Goal: Task Accomplishment & Management: Use online tool/utility

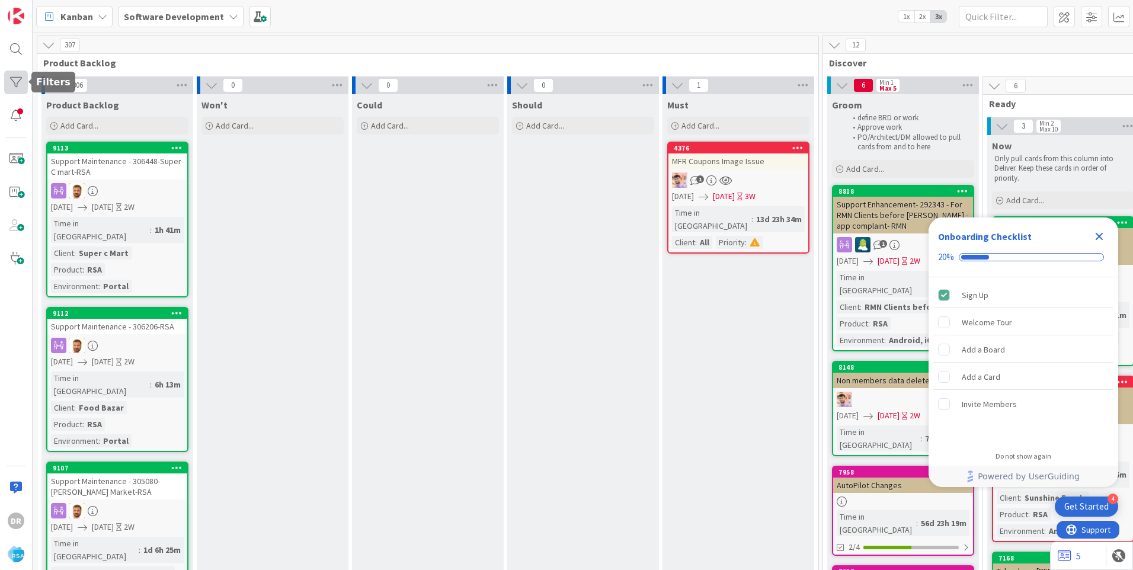
click at [15, 85] on div at bounding box center [16, 83] width 24 height 24
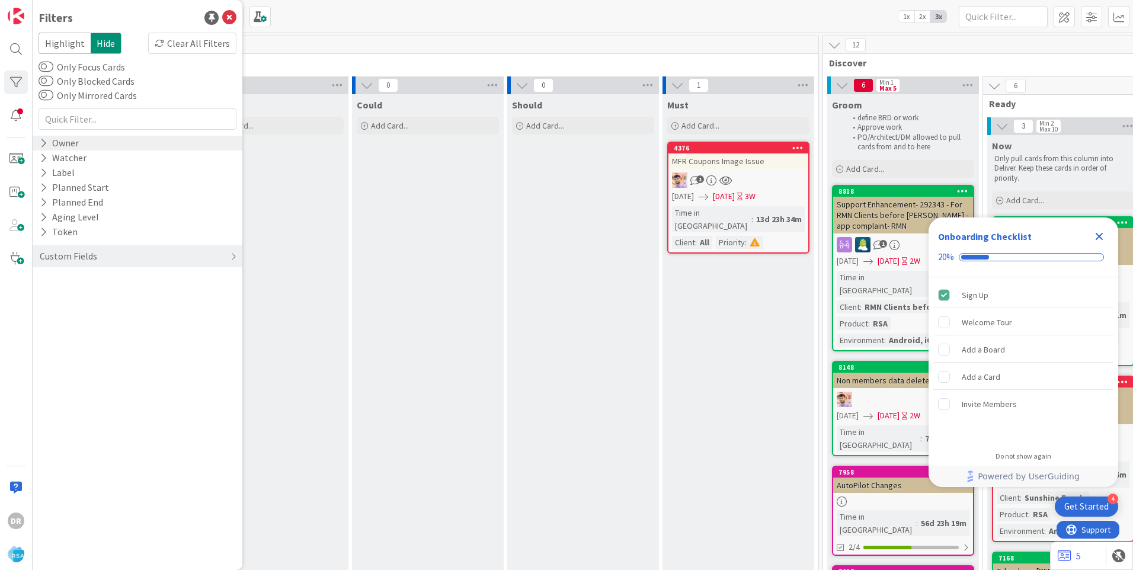
click at [66, 143] on div "Owner" at bounding box center [59, 143] width 41 height 15
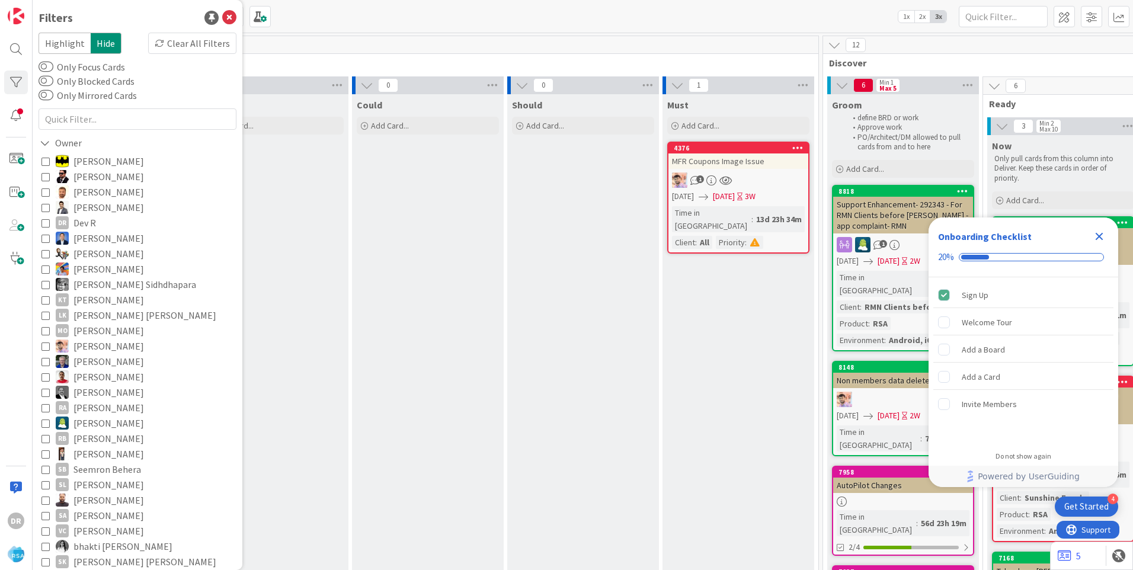
click at [48, 223] on icon at bounding box center [45, 223] width 8 height 8
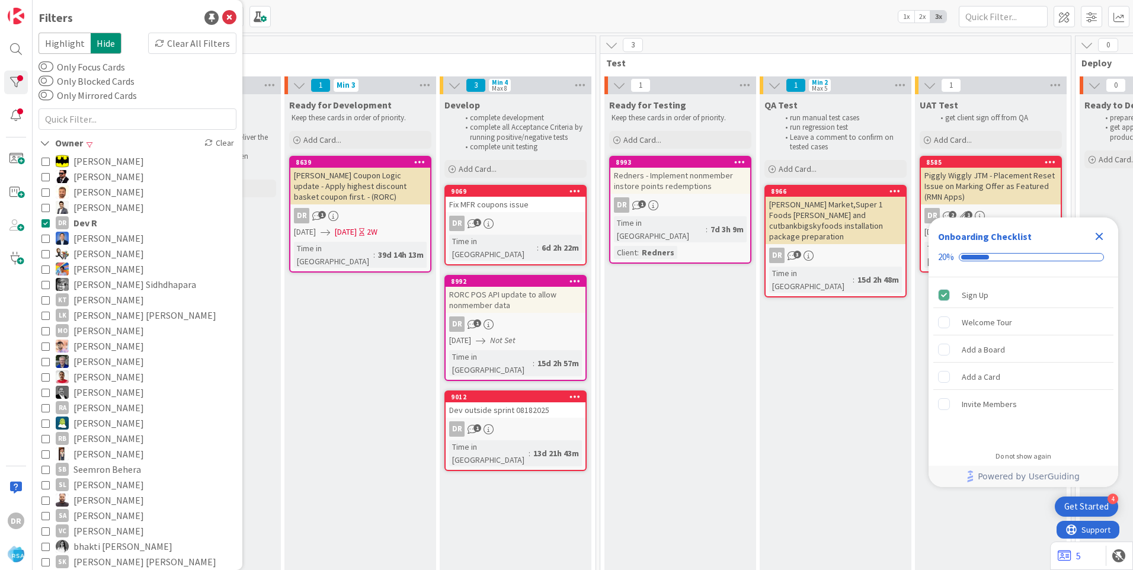
scroll to position [0, 1388]
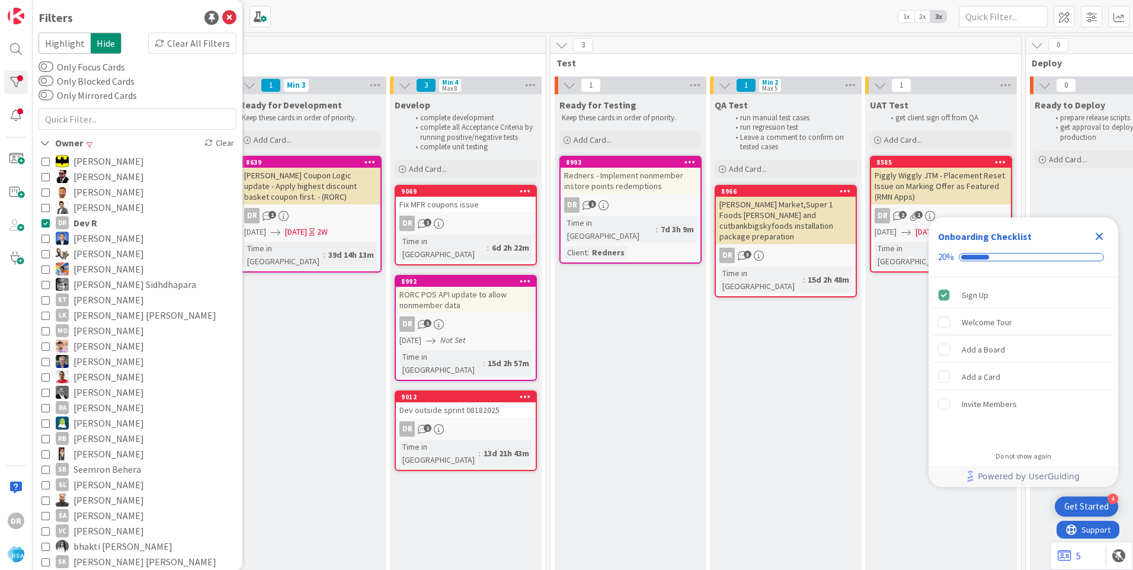
click at [1101, 235] on icon "Close Checklist" at bounding box center [1100, 237] width 8 height 8
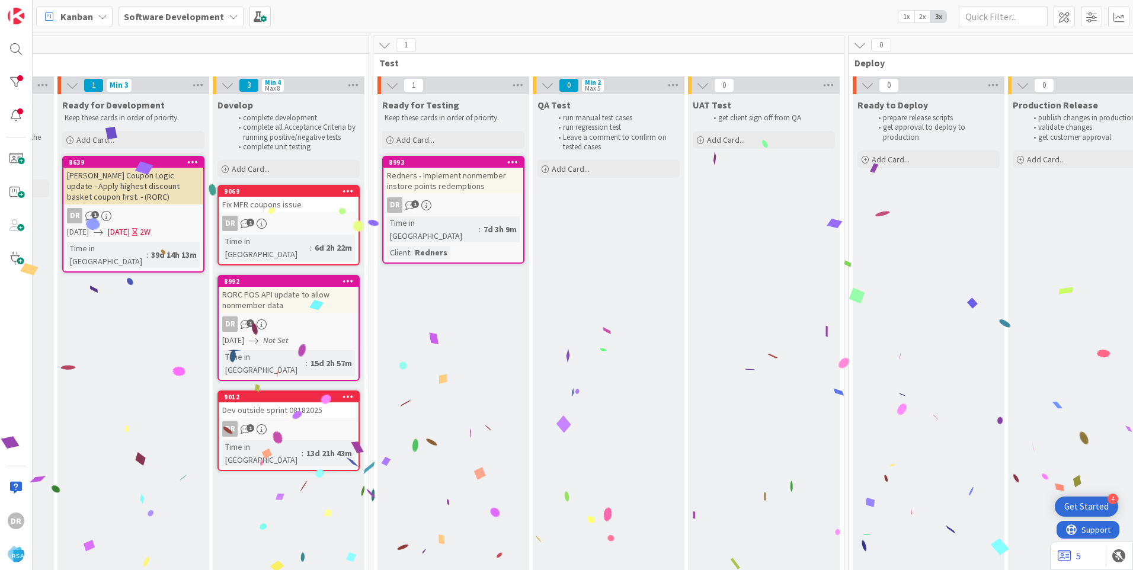
scroll to position [0, 1560]
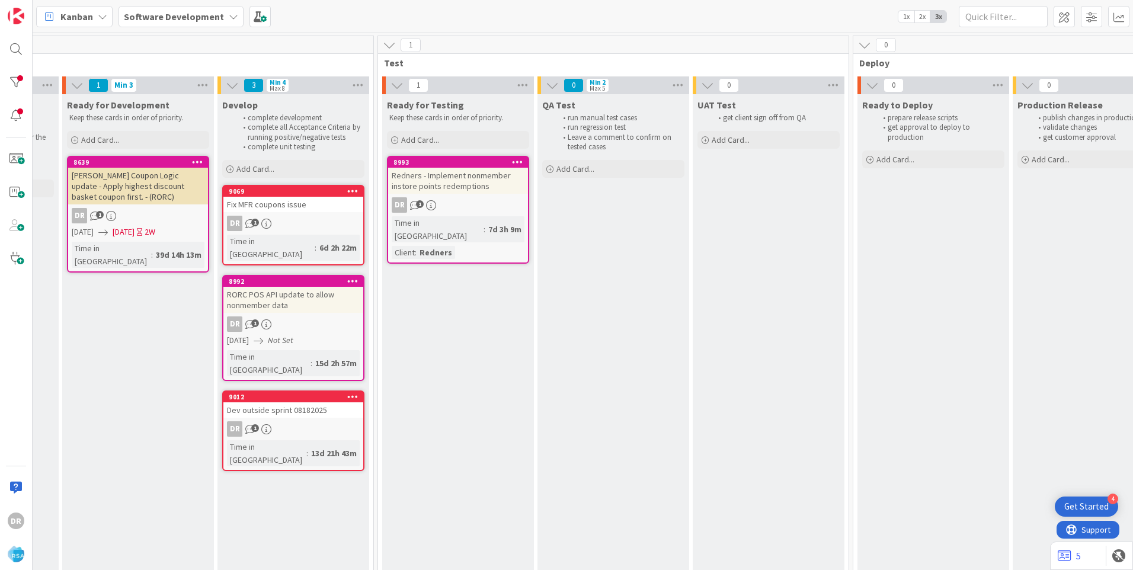
click at [293, 199] on div "Fix MFR coupons issue" at bounding box center [293, 204] width 140 height 15
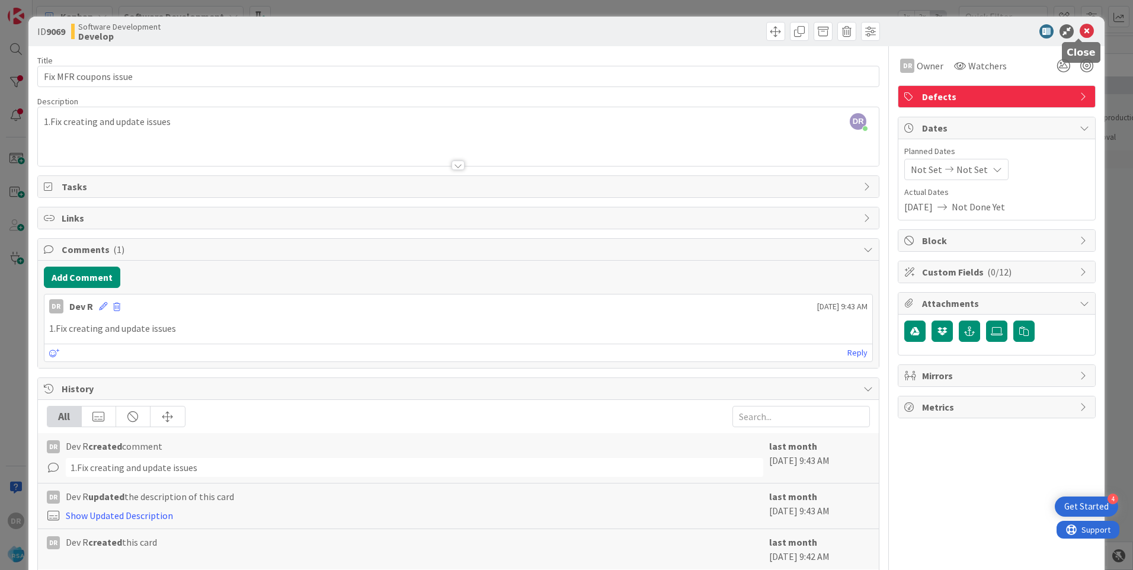
click at [1080, 34] on icon at bounding box center [1087, 31] width 14 height 14
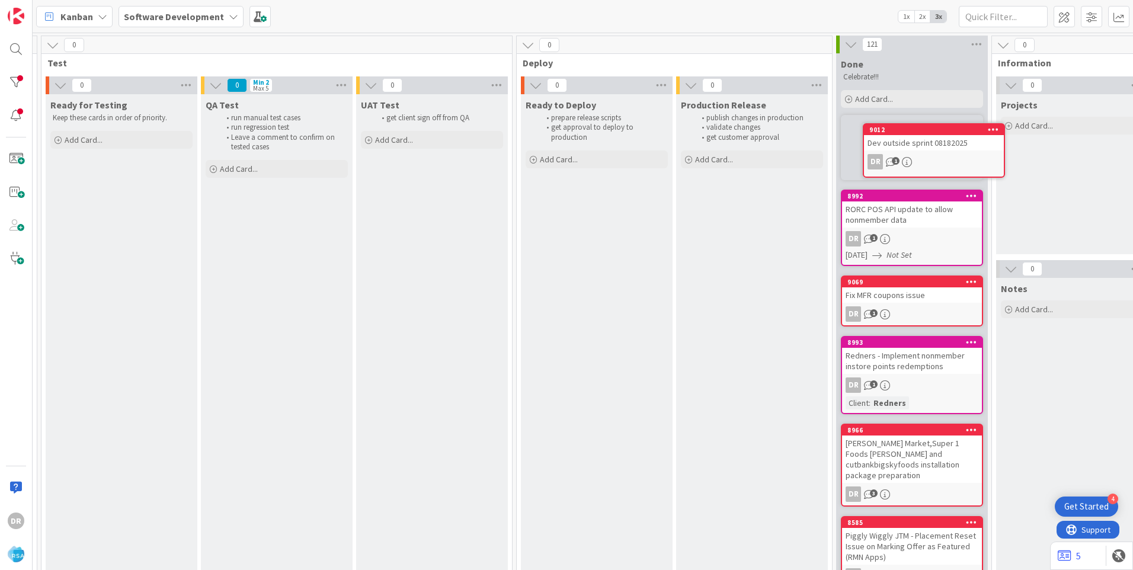
scroll to position [0, 1899]
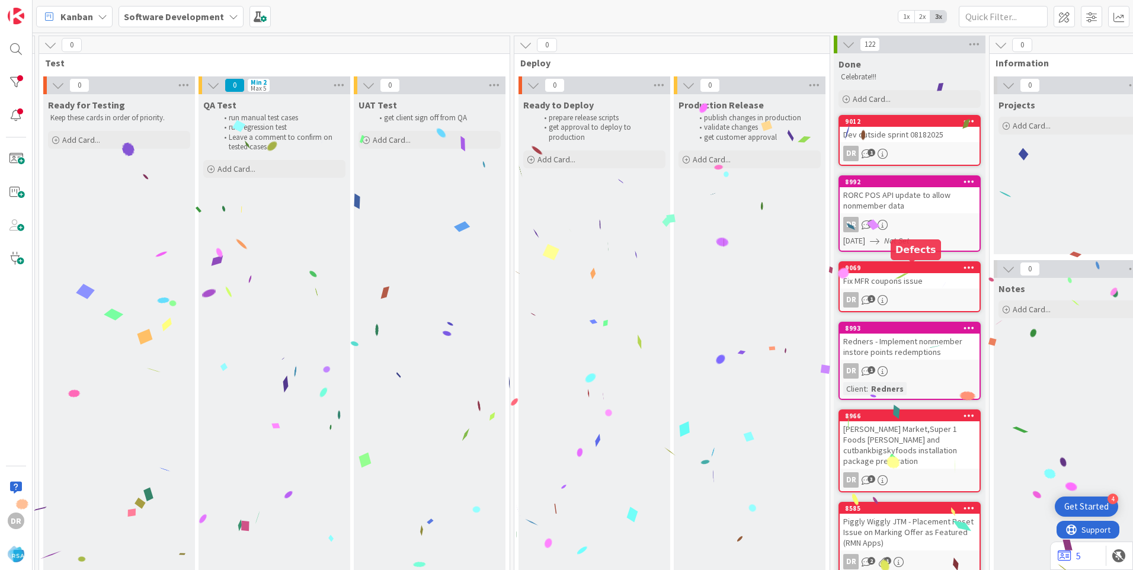
click at [883, 276] on div "Fix MFR coupons issue" at bounding box center [910, 280] width 140 height 15
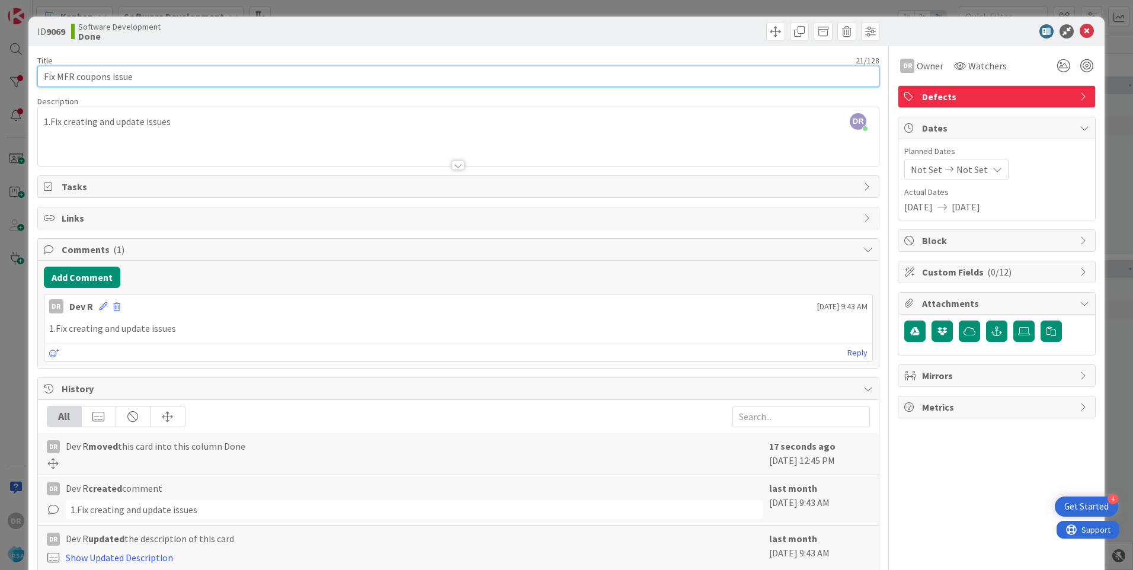
drag, startPoint x: 145, startPoint y: 76, endPoint x: 57, endPoint y: 76, distance: 87.7
click at [57, 76] on input "Fix MFR coupons issue" at bounding box center [458, 76] width 842 height 21
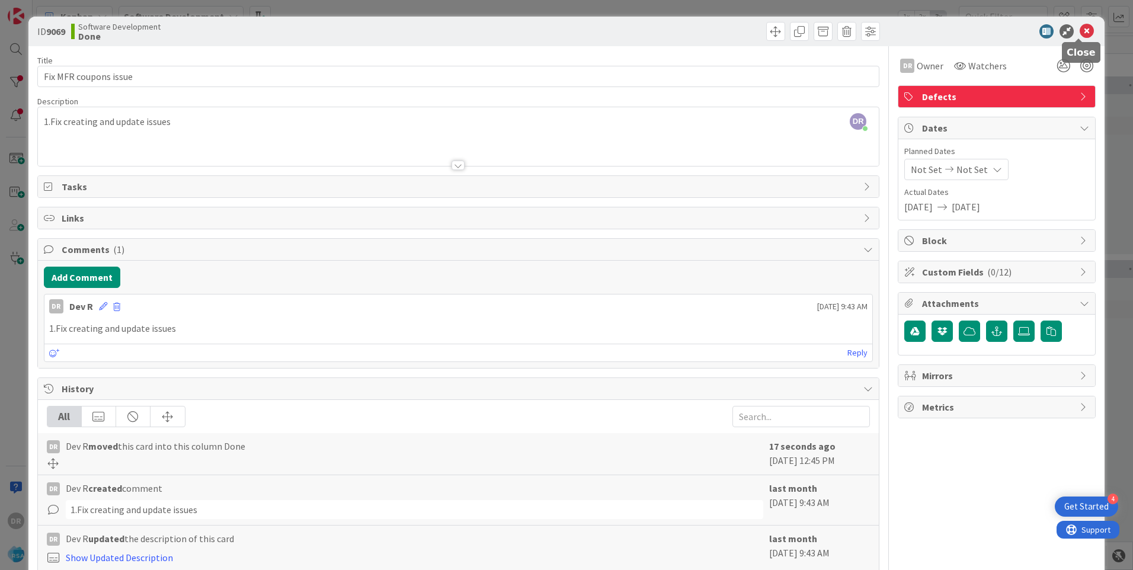
click at [1080, 31] on icon at bounding box center [1087, 31] width 14 height 14
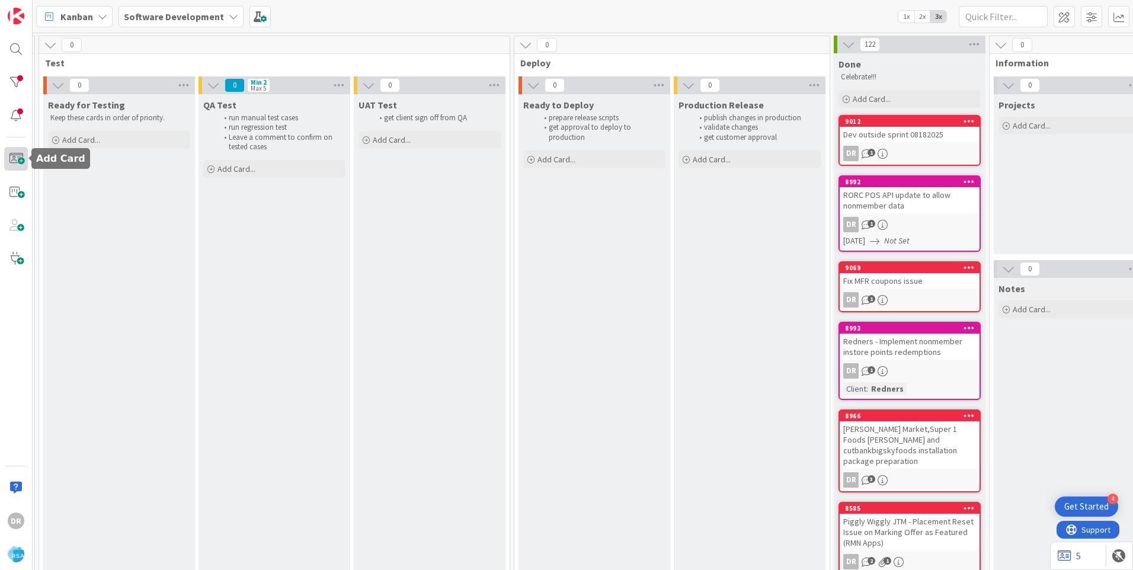
click at [18, 159] on span at bounding box center [16, 159] width 24 height 24
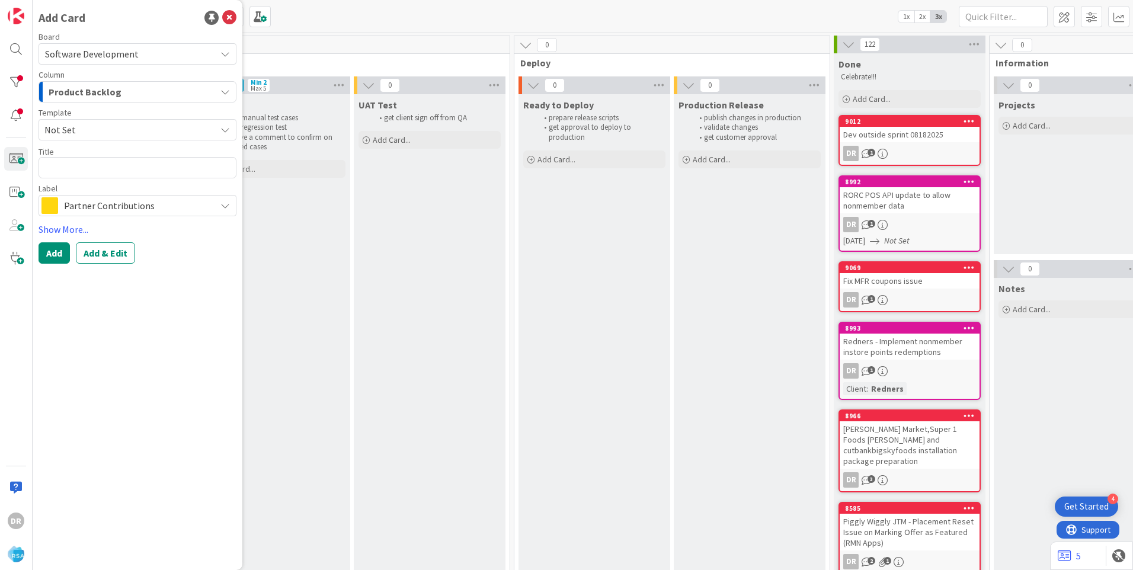
click at [133, 91] on div "Product Backlog" at bounding box center [131, 91] width 170 height 19
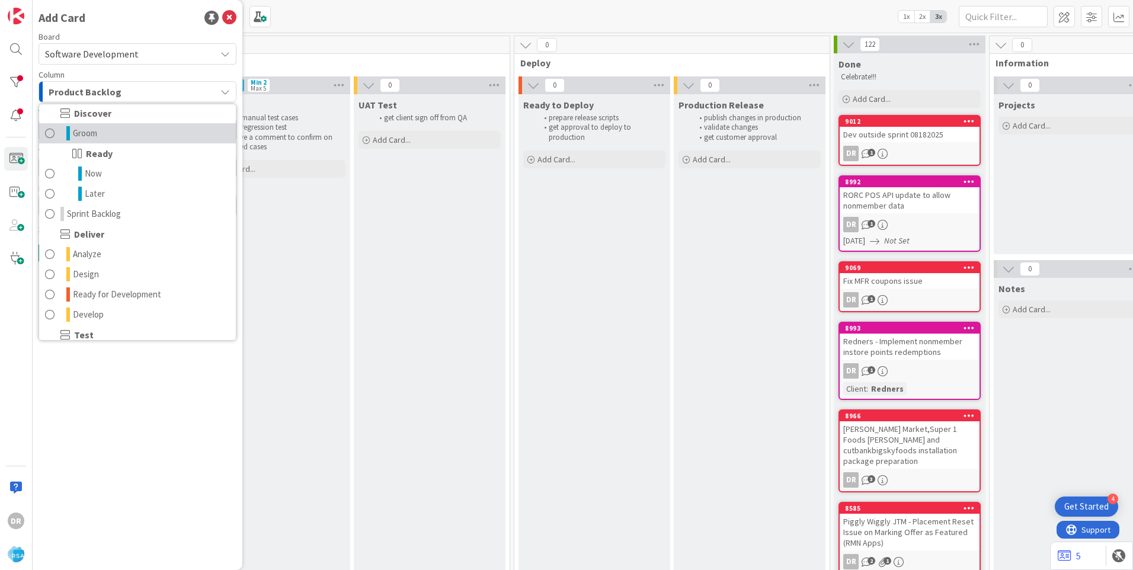
scroll to position [178, 0]
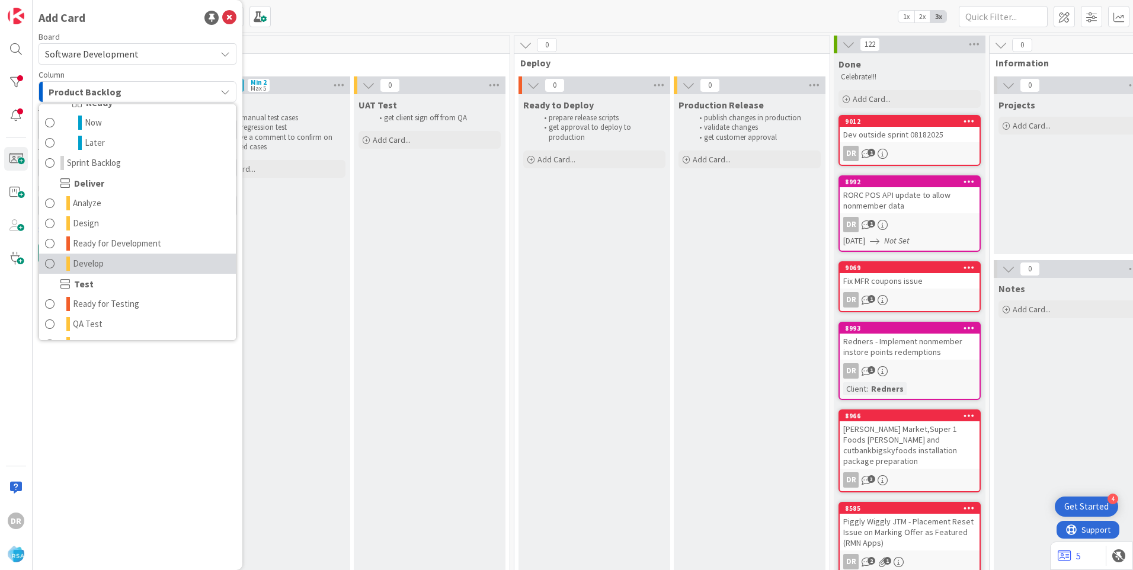
click at [120, 254] on link "Develop" at bounding box center [137, 264] width 197 height 20
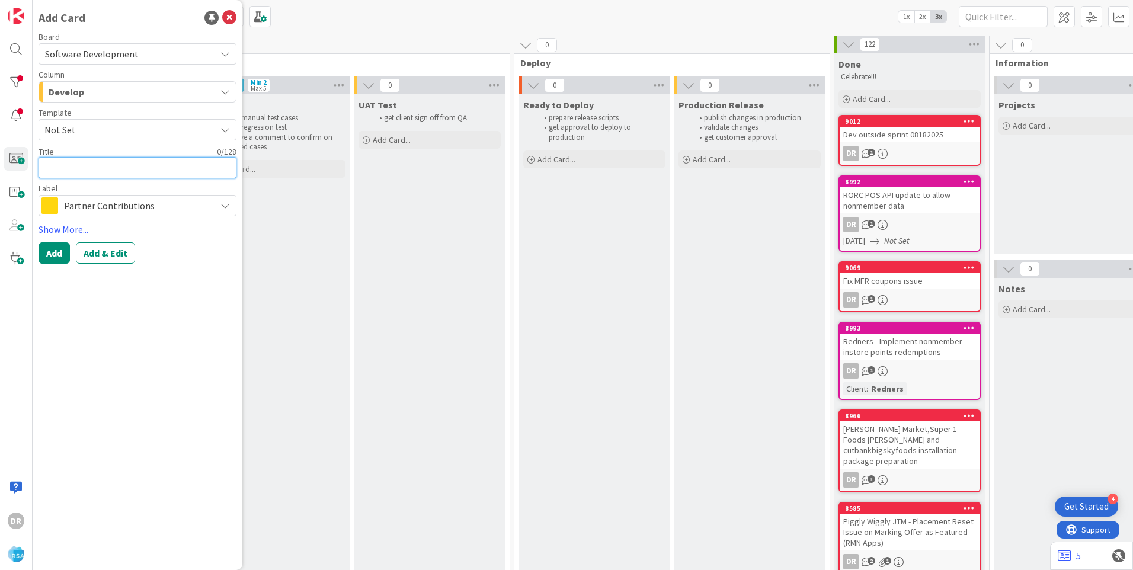
click at [81, 168] on textarea at bounding box center [138, 167] width 198 height 21
paste textarea "MFR coupons issue"
type textarea "x"
type textarea "MFR coupons issue"
click at [43, 167] on textarea "MFR coupons issue" at bounding box center [138, 167] width 198 height 21
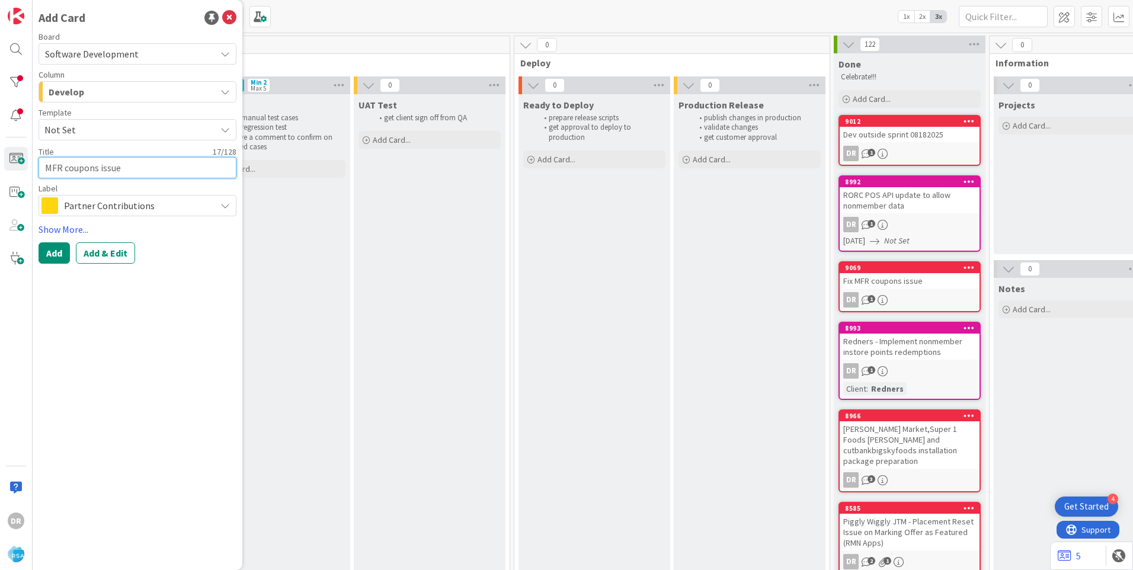
type textarea "x"
type textarea "UMFR coupons issue"
type textarea "x"
type textarea "UpMFR coupons issue"
type textarea "x"
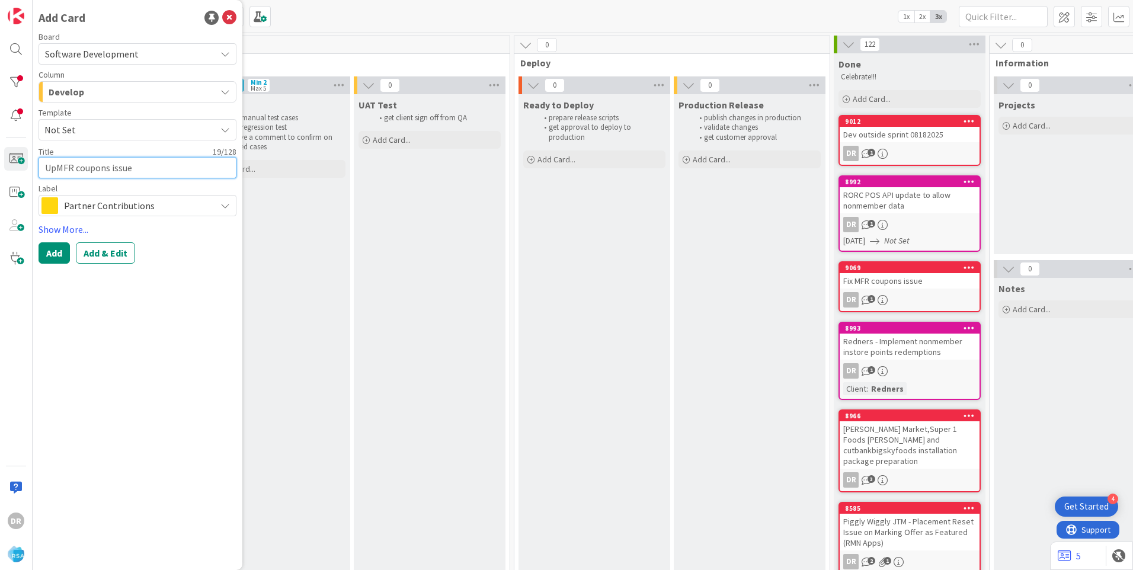
type textarea "UpdMFR coupons issue"
type textarea "x"
type textarea "UpdaMFR coupons issue"
type textarea "x"
type textarea "UpdatMFR coupons issue"
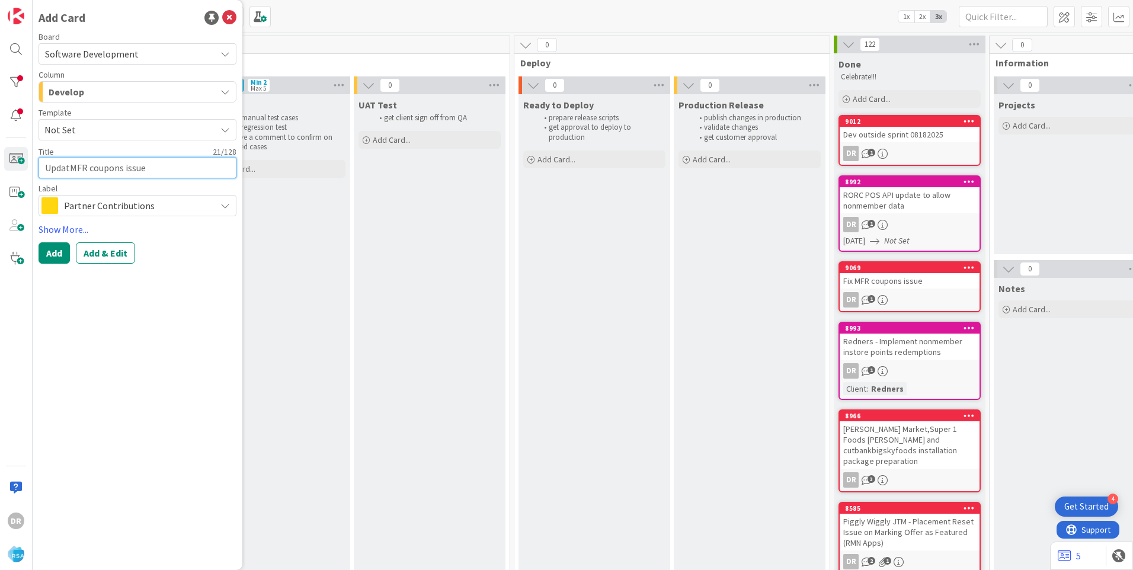
type textarea "x"
type textarea "UpdateMFR coupons issue"
type textarea "x"
type textarea "Update MFR coupons issue"
type textarea "x"
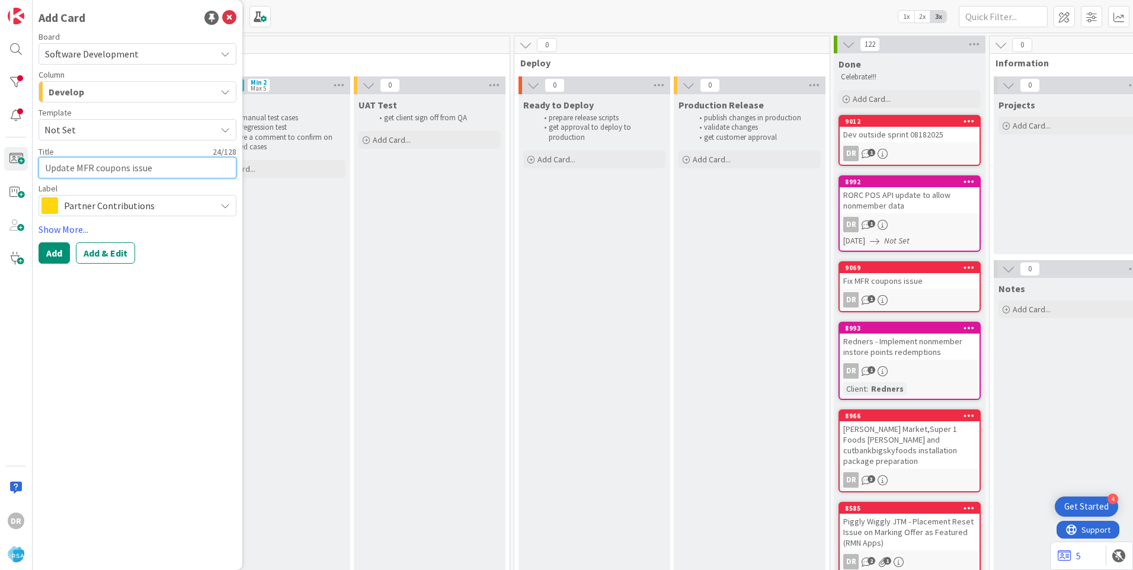
type textarea "Update MFR scoupons issue"
type textarea "x"
type textarea "Update MFR secoupons issue"
type textarea "x"
type textarea "Update MFR sercoupons issue"
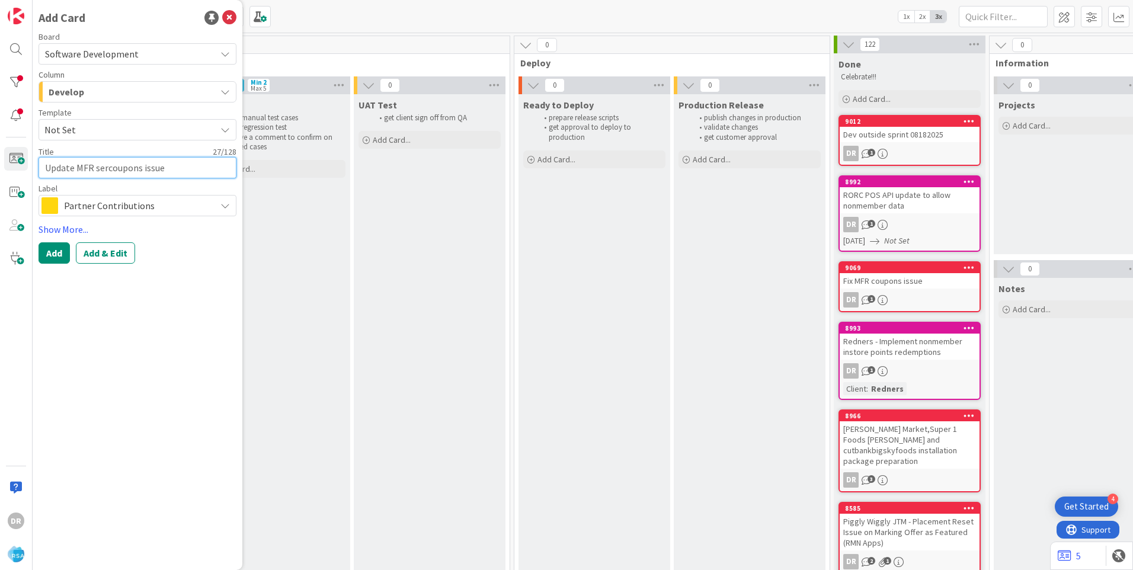
type textarea "x"
type textarea "Update MFR servcoupons issue"
type textarea "x"
type textarea "Update MFR servicoupons issue"
type textarea "x"
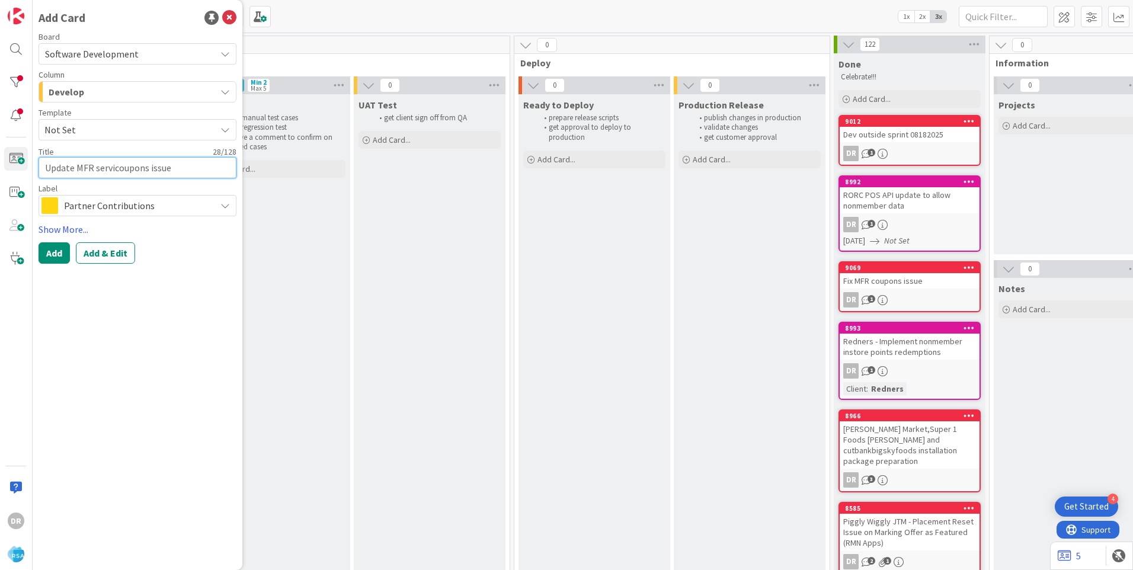
type textarea "Update MFR serviccoupons issue"
type textarea "x"
type textarea "Update MFR servicecoupons issue"
type textarea "x"
type textarea "Update MFR servicescoupons issue"
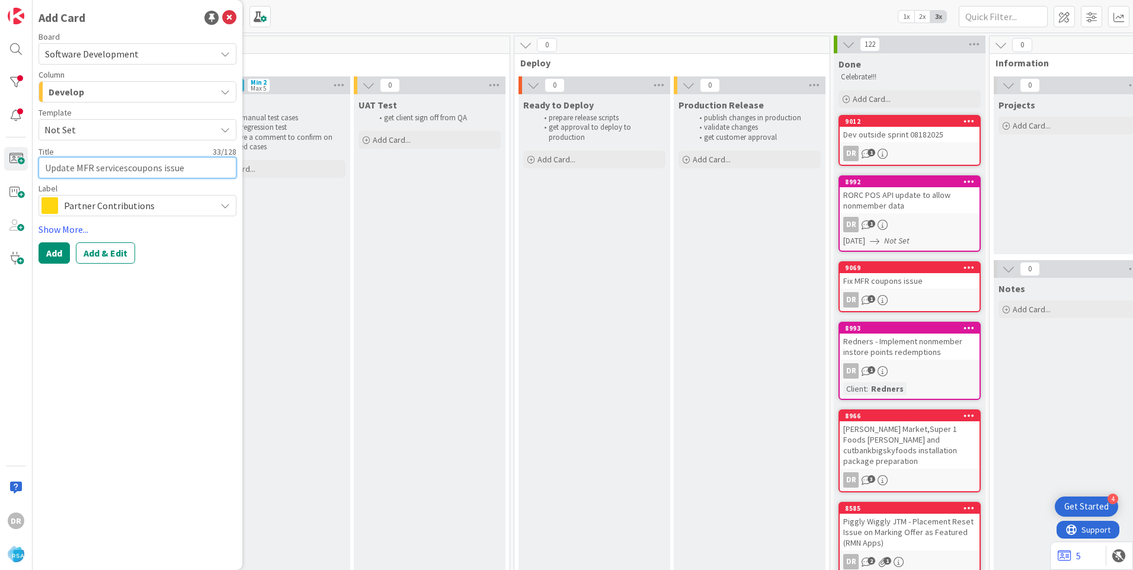
type textarea "x"
type textarea "Update MFR services coupons issue"
type textarea "x"
type textarea "Update MFR services tcoupons issue"
type textarea "x"
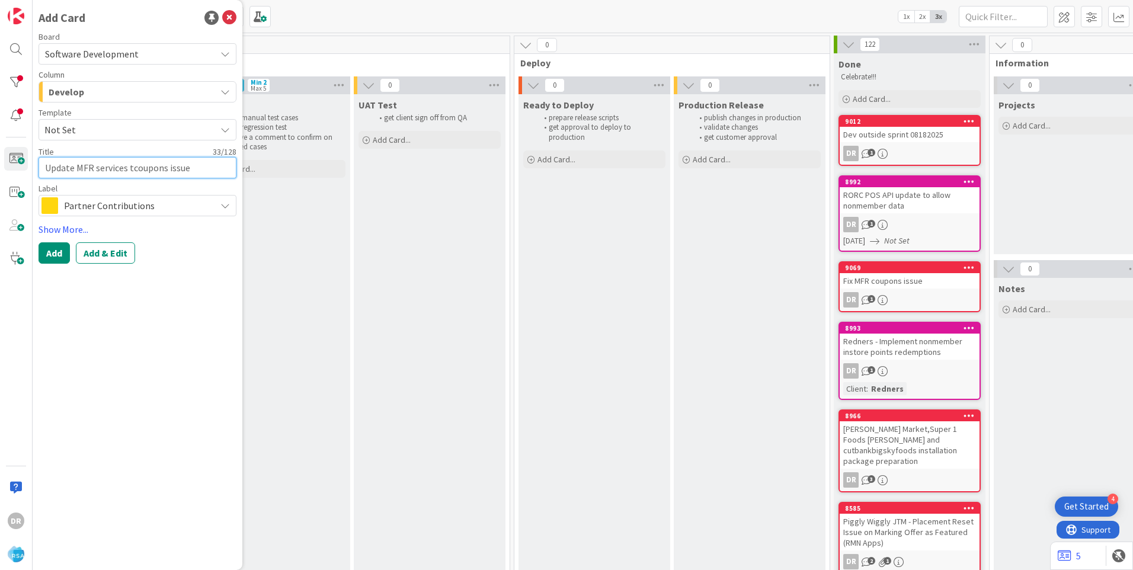
type textarea "Update MFR services tocoupons issue"
type textarea "x"
type textarea "Update MFR services to coupons issue"
type textarea "x"
type textarea "Update MFR services to fcoupons issue"
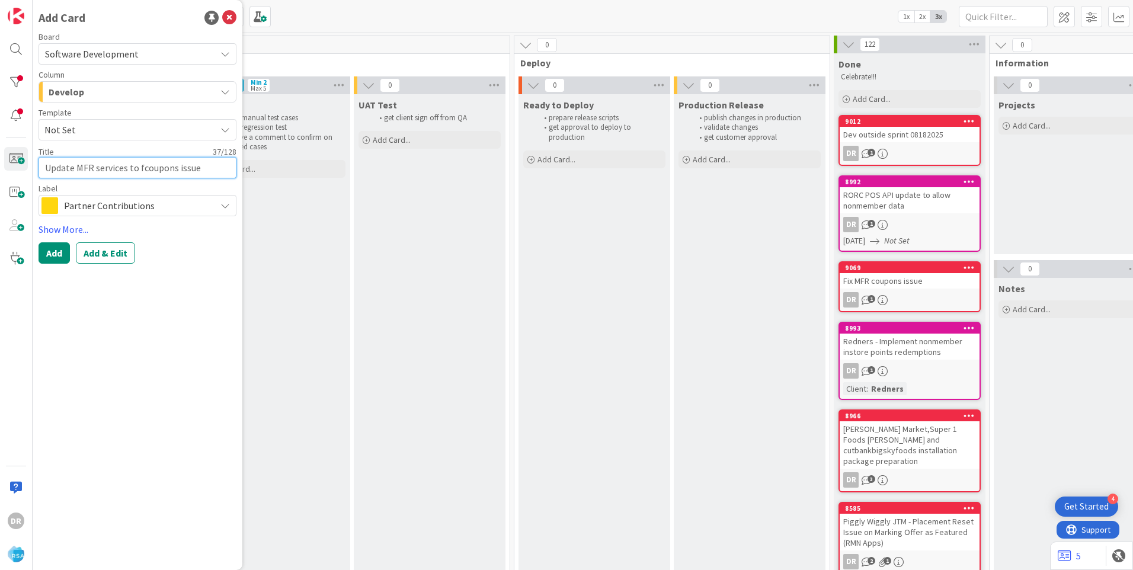
type textarea "x"
type textarea "Update MFR services to ficoupons issue"
type textarea "x"
type textarea "Update MFR services to fixcoupons issue"
type textarea "x"
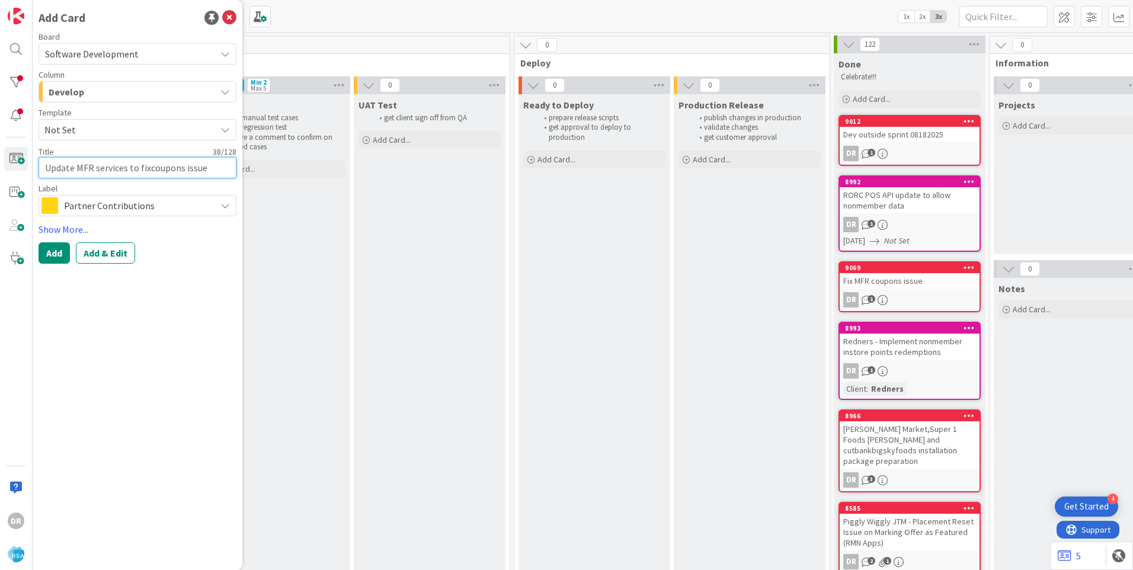
type textarea "Update MFR services to fix coupons issue"
type textarea "x"
type textarea "Update MFR services to fix tcoupons issue"
type textarea "x"
type textarea "Update MFR services to fix ticoupons issue"
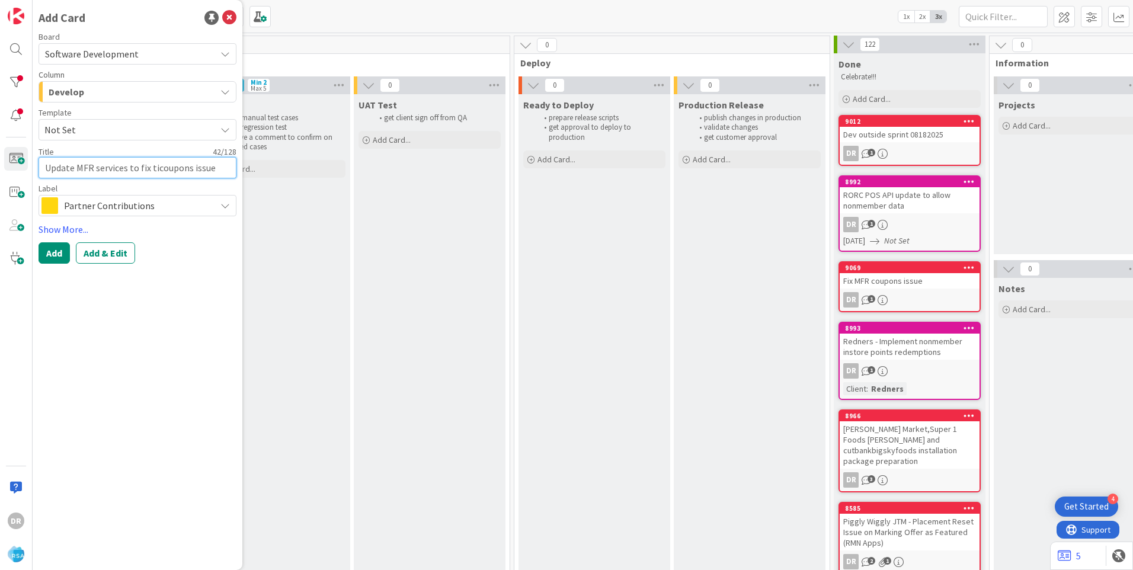
type textarea "x"
type textarea "Update MFR services to fix timcoupons issue"
type textarea "x"
type textarea "Update MFR services to fix timecoupons issue"
type textarea "x"
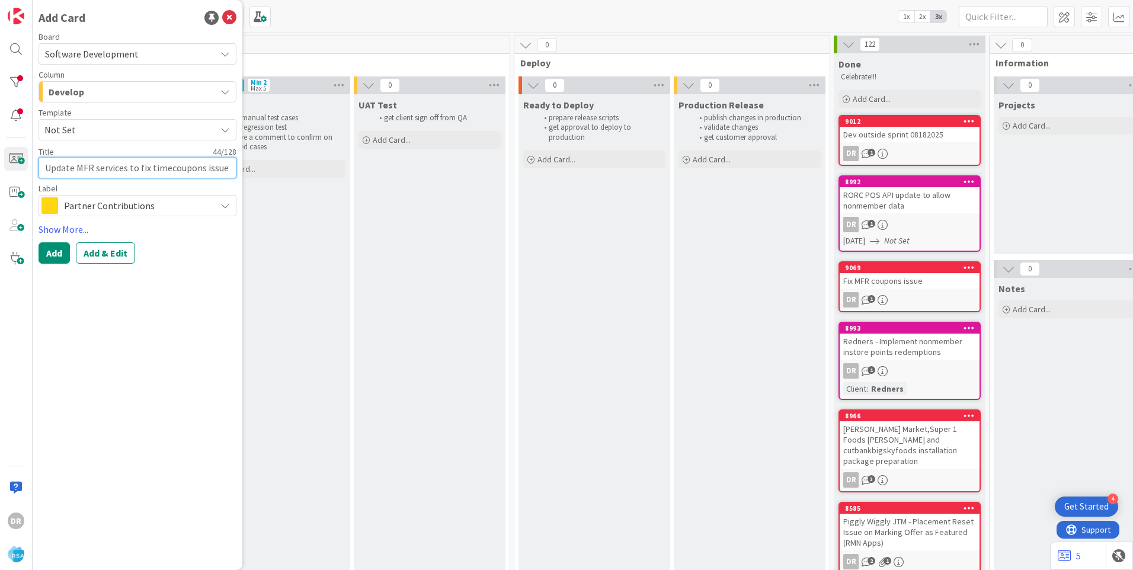
type textarea "Update MFR services to fix timeocoupons issue"
type textarea "x"
type textarea "Update MFR services to fix timeoucoupons issue"
type textarea "x"
type textarea "Update MFR services to fix timeoutcoupons issue"
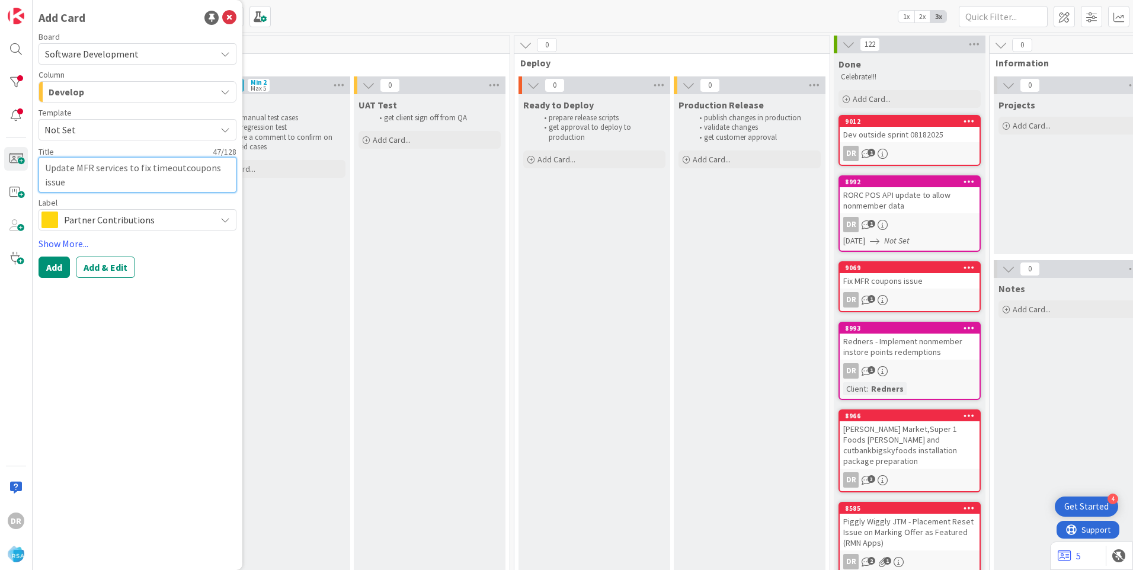
type textarea "x"
type textarea "Update MFR services to fix timeout coupons issue"
type textarea "x"
type textarea "Update MFR services to fix timeout icoupons issue"
type textarea "x"
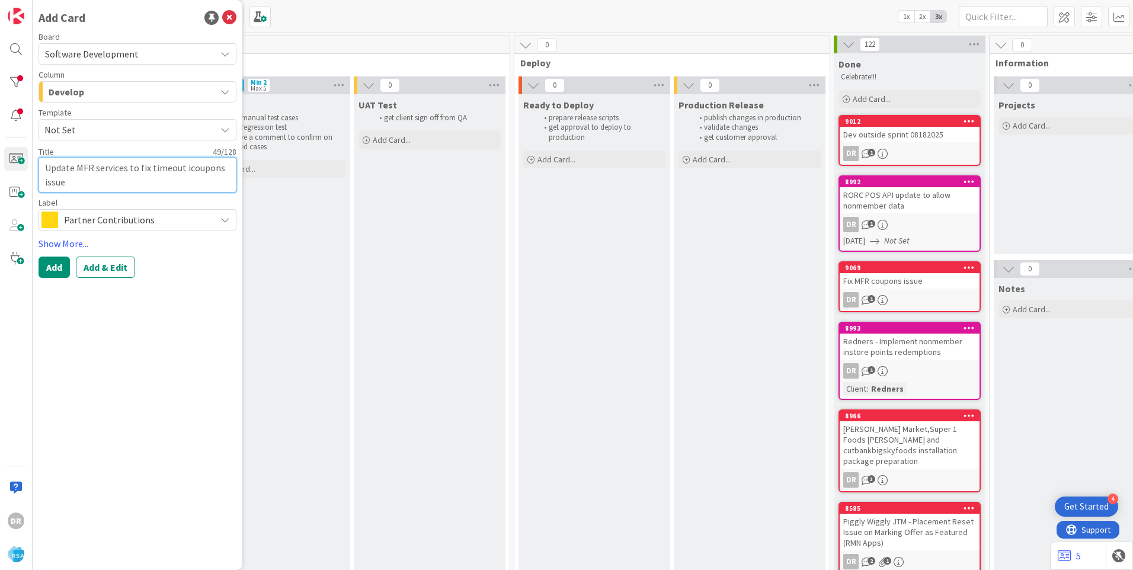
type textarea "Update MFR services to fix timeout iscoupons issue"
type textarea "x"
type textarea "Update MFR services to fix timeout isscoupons issue"
type textarea "x"
type textarea "Update MFR services to fix timeout issucoupons issue"
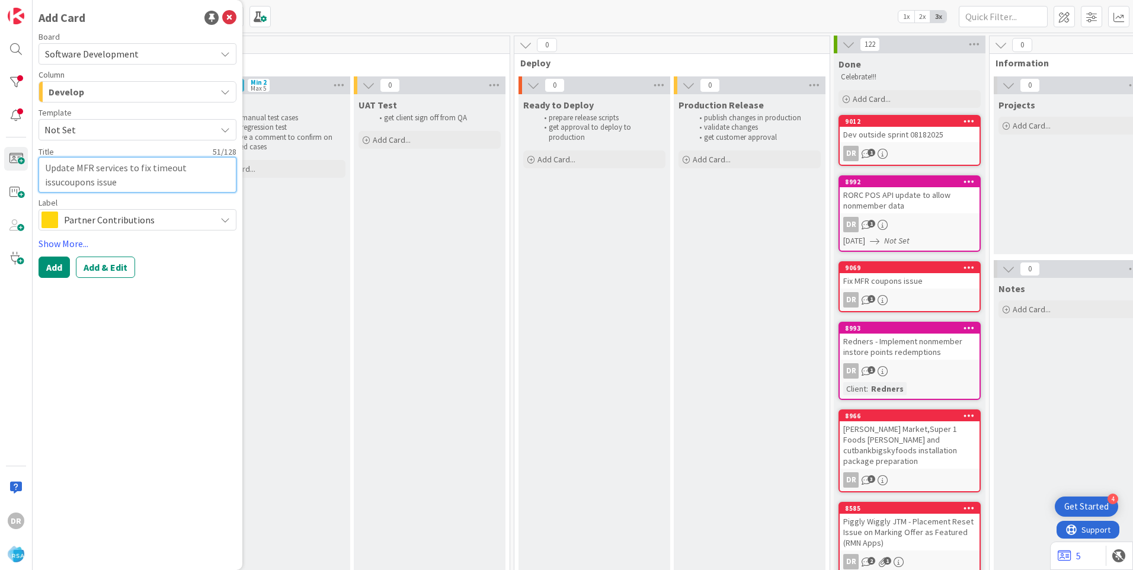
type textarea "x"
type textarea "Update MFR services to fix timeout issuecoupons issue"
type textarea "x"
type textarea "Update MFR services to fix timeout issuescoupons issue"
type textarea "x"
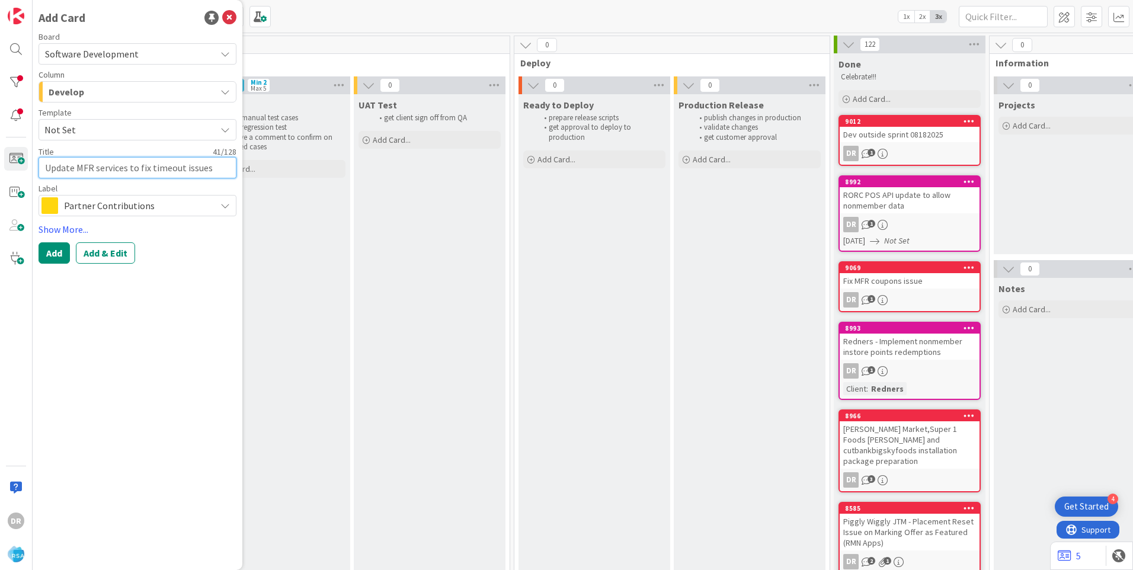
type textarea "Update MFR services to fix timeout issues"
click at [157, 205] on span "Partner Contributions" at bounding box center [137, 205] width 146 height 17
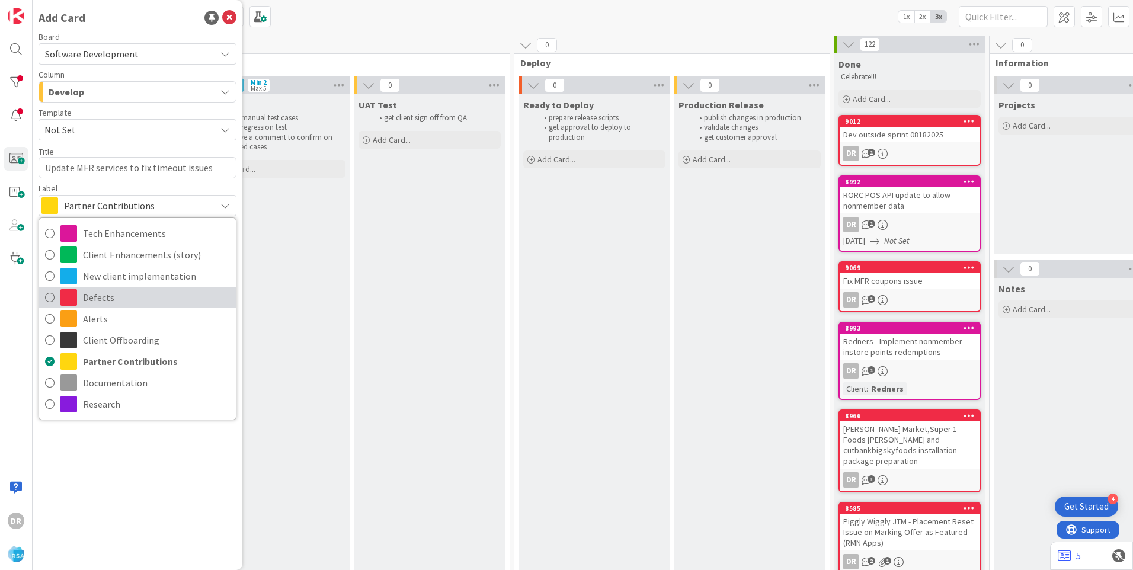
click at [52, 296] on icon at bounding box center [49, 298] width 9 height 18
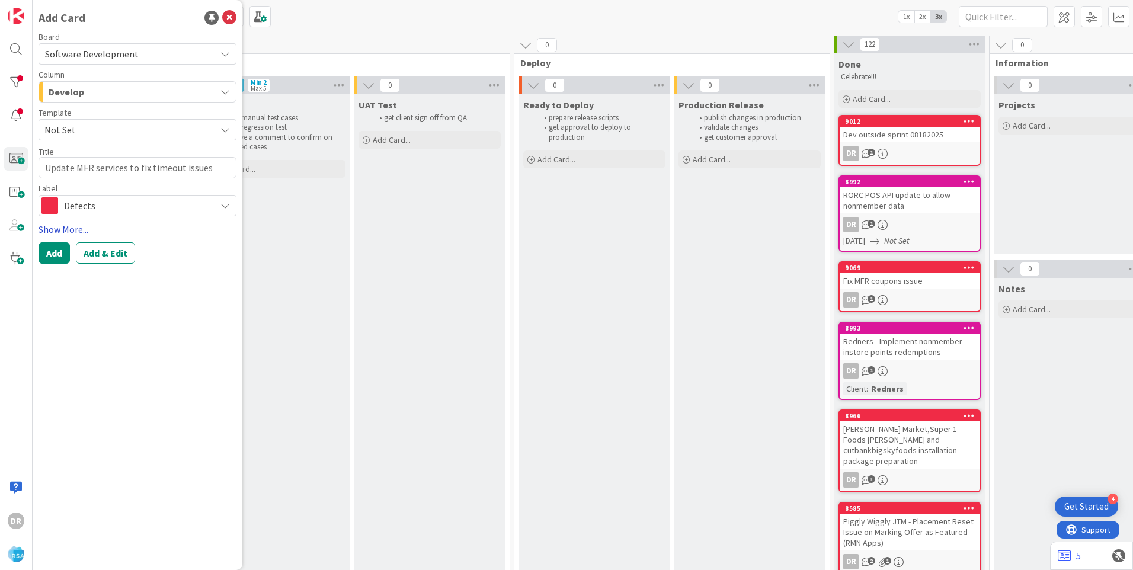
click at [65, 227] on link "Show More..." at bounding box center [138, 229] width 198 height 14
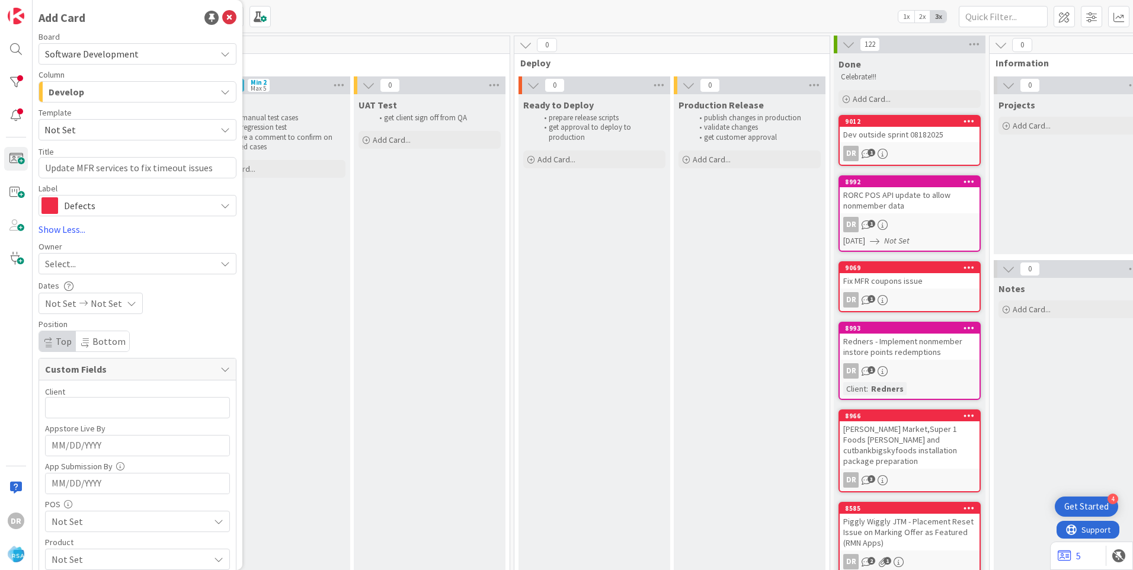
click at [69, 268] on span "Select..." at bounding box center [60, 264] width 31 height 14
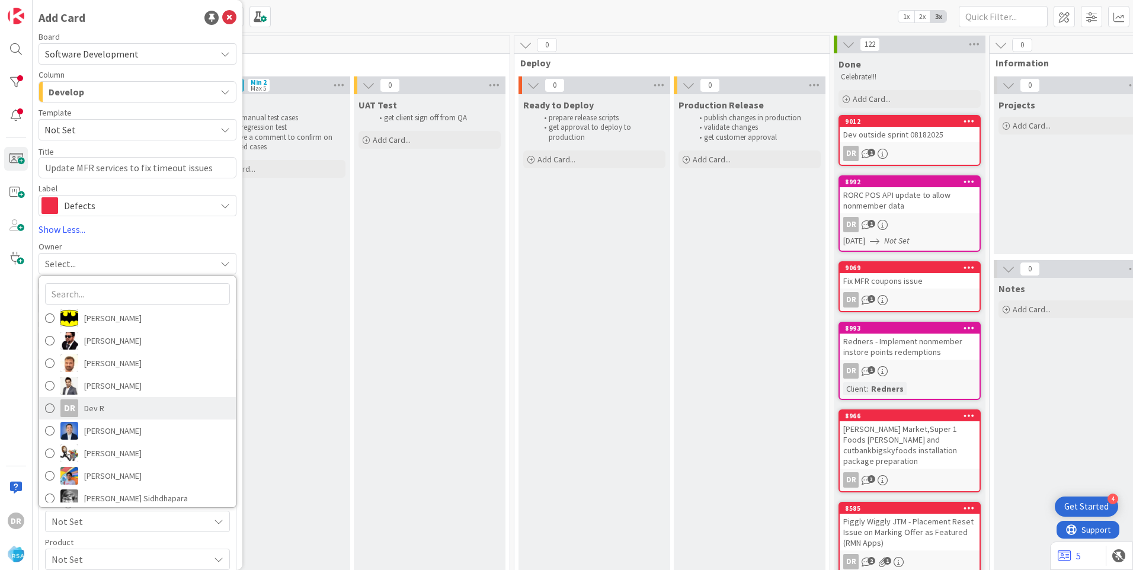
click at [84, 403] on link "DR [PERSON_NAME]" at bounding box center [137, 408] width 197 height 23
type textarea "x"
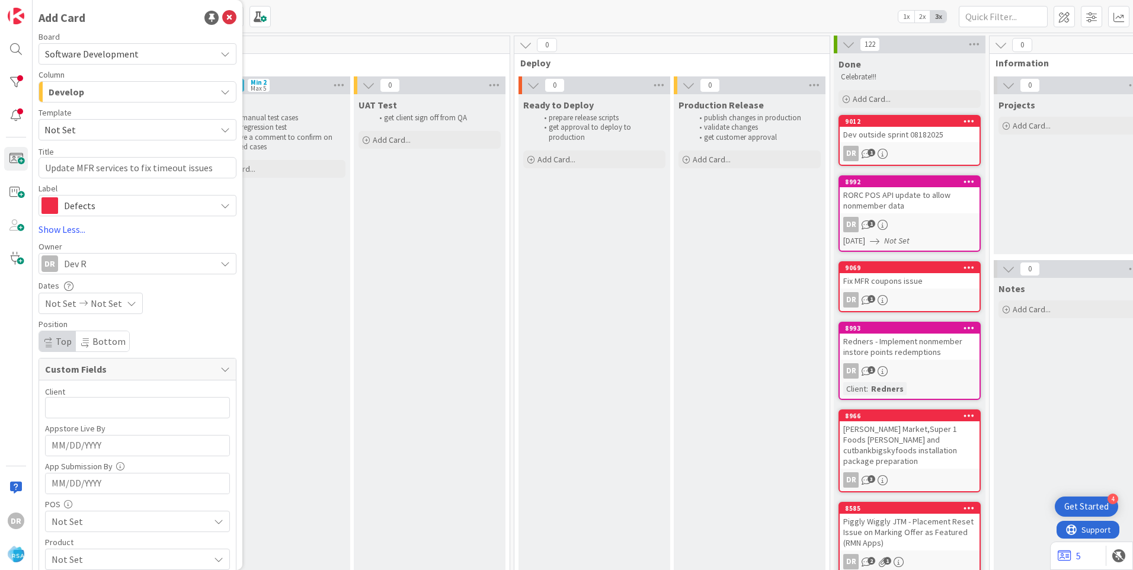
click at [69, 305] on span "Not Set" at bounding box center [60, 303] width 31 height 14
click at [105, 383] on td "2" at bounding box center [109, 384] width 23 height 23
type input "[DATE]"
type textarea "x"
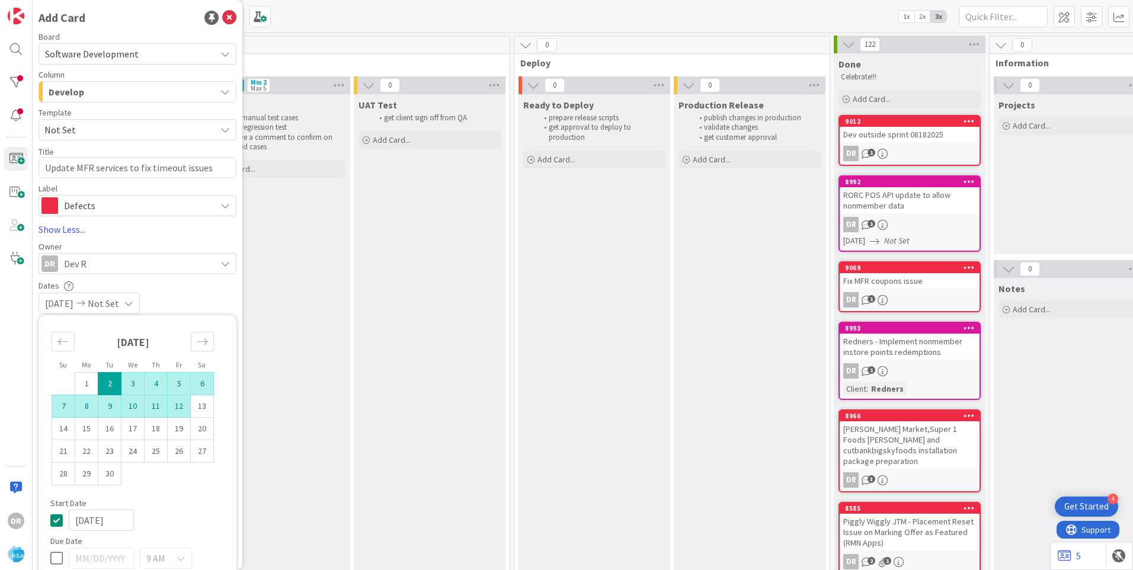
click at [171, 402] on td "12" at bounding box center [179, 406] width 23 height 23
type input "[DATE]"
click at [212, 297] on div "[DATE] [DATE]" at bounding box center [138, 303] width 198 height 21
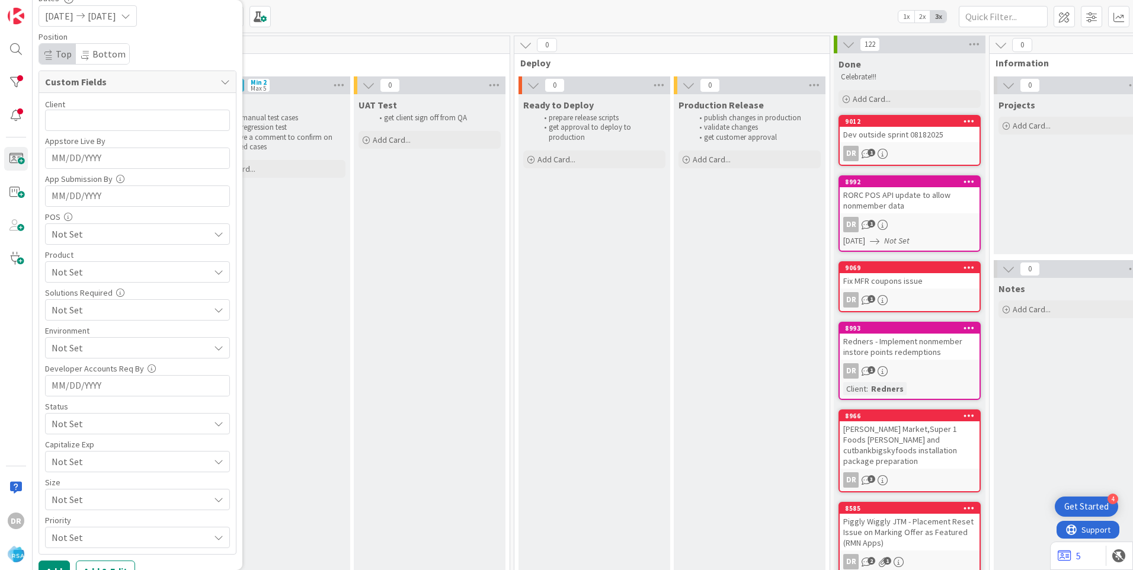
scroll to position [308, 0]
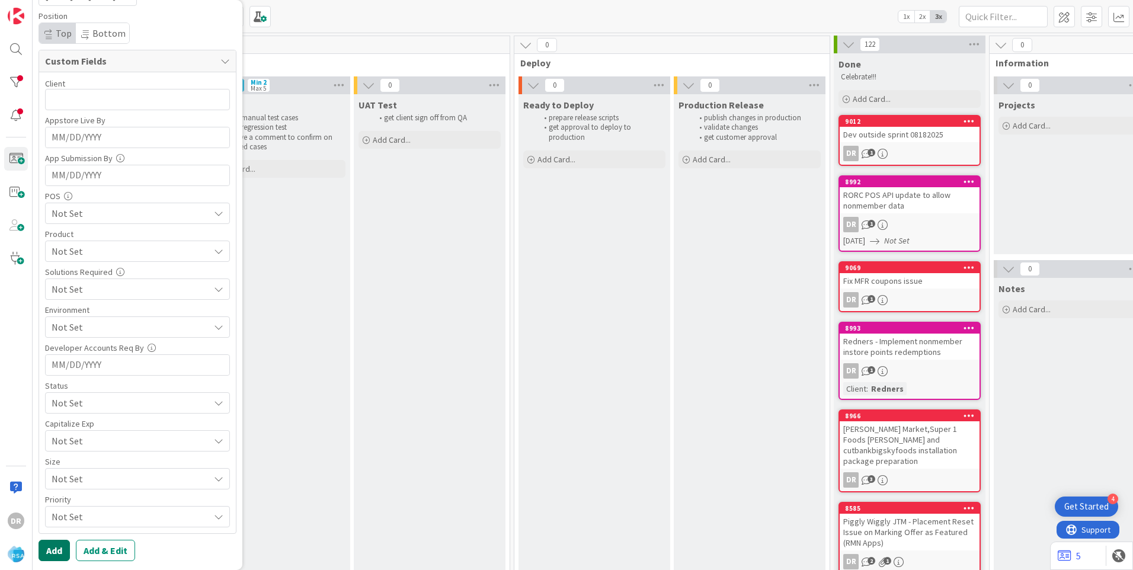
click at [57, 553] on button "Add" at bounding box center [54, 550] width 31 height 21
type textarea "x"
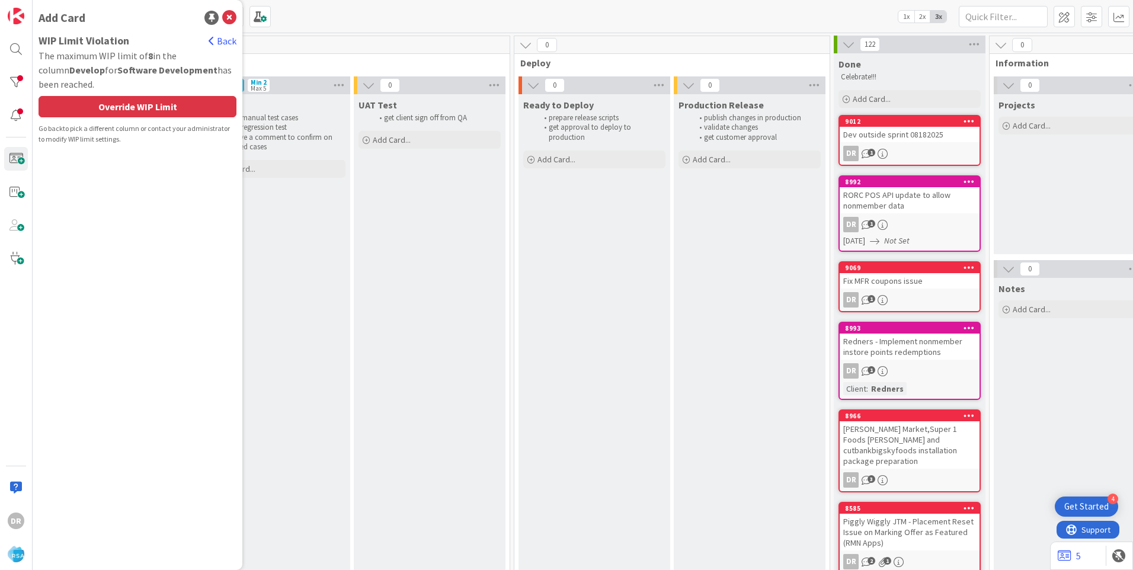
scroll to position [0, 0]
click at [133, 111] on div "Override WIP Limit" at bounding box center [138, 106] width 198 height 21
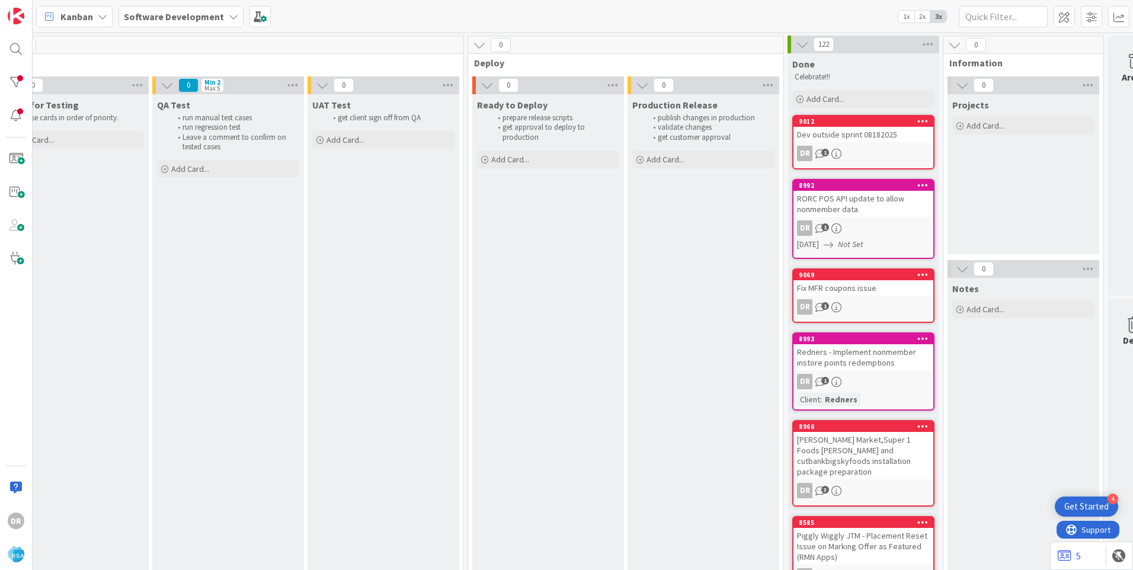
scroll to position [0, 1949]
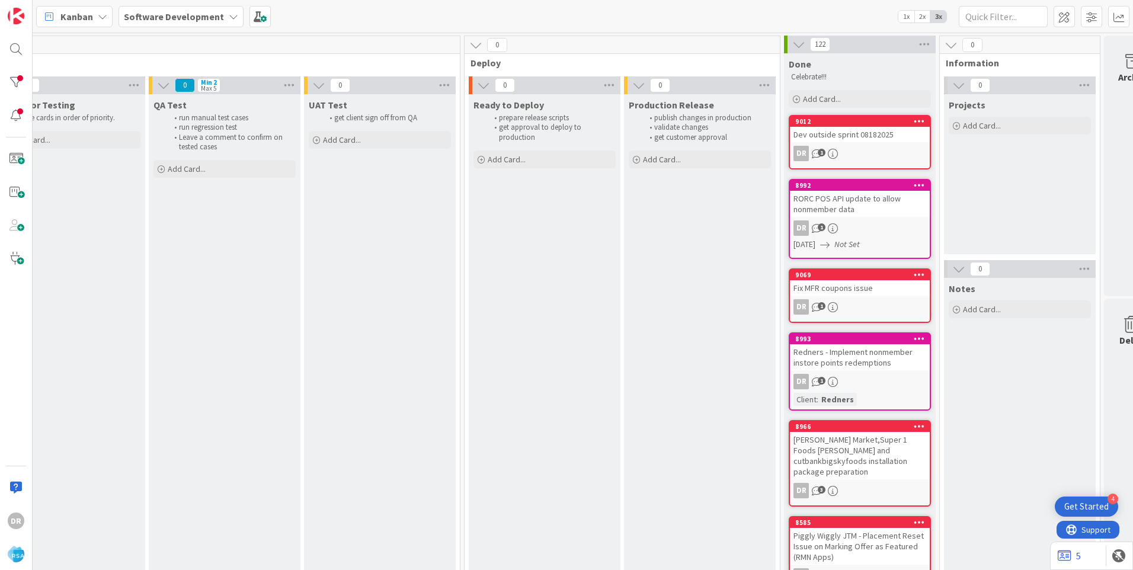
click at [892, 447] on div "[PERSON_NAME] Market,Super 1 Foods [PERSON_NAME] and cutbankbigskyfoods install…" at bounding box center [860, 455] width 140 height 47
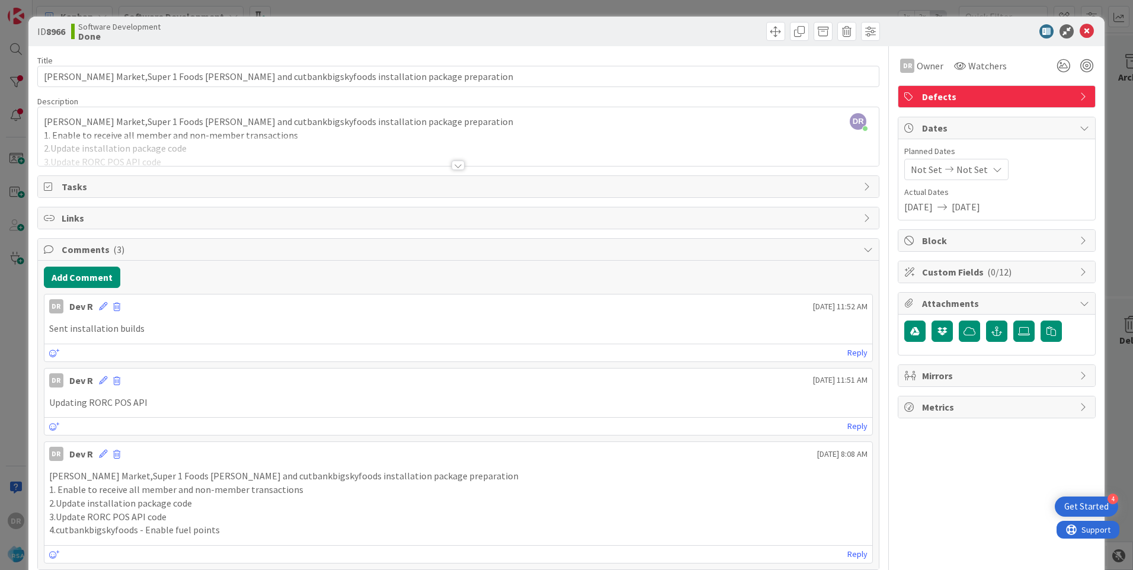
click at [232, 121] on div "DR [PERSON_NAME] just joined [PERSON_NAME] Market,Super 1 Foods [PERSON_NAME] a…" at bounding box center [458, 136] width 841 height 59
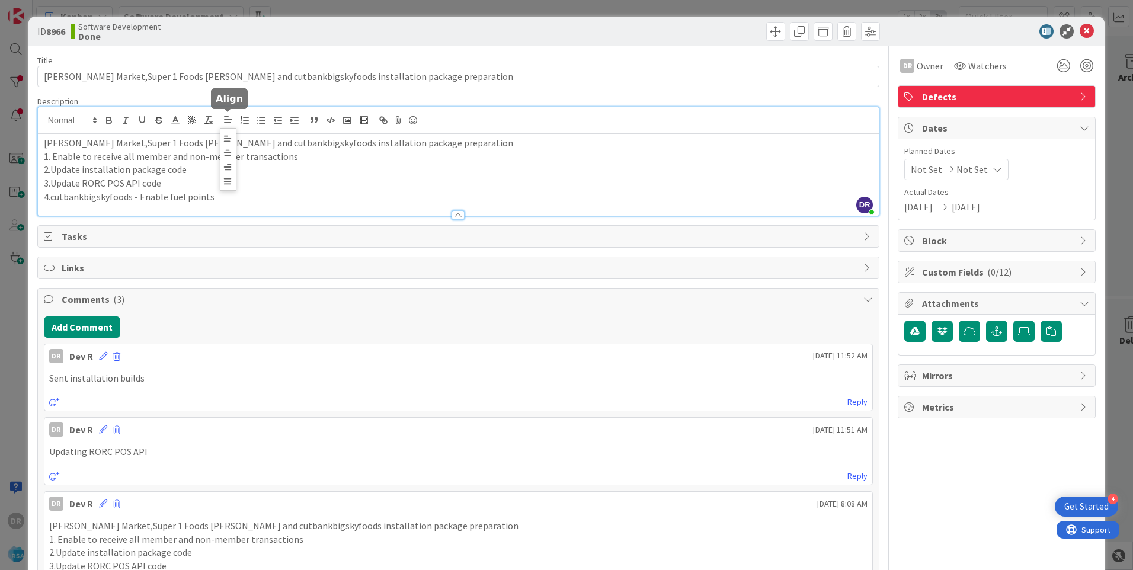
click at [232, 121] on icon at bounding box center [228, 119] width 11 height 11
click at [276, 140] on p "[PERSON_NAME] Market,Super 1 Foods [PERSON_NAME] and cutbankbigskyfoods install…" at bounding box center [458, 143] width 829 height 14
copy p "cutbankbigskyfoods"
click at [1080, 31] on icon at bounding box center [1087, 31] width 14 height 14
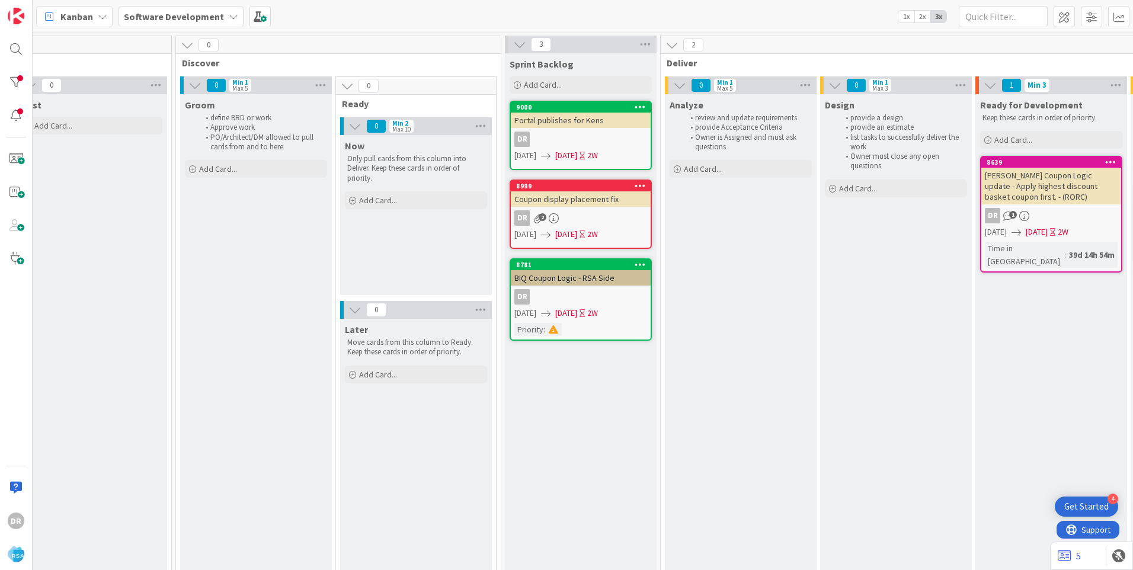
scroll to position [0, 639]
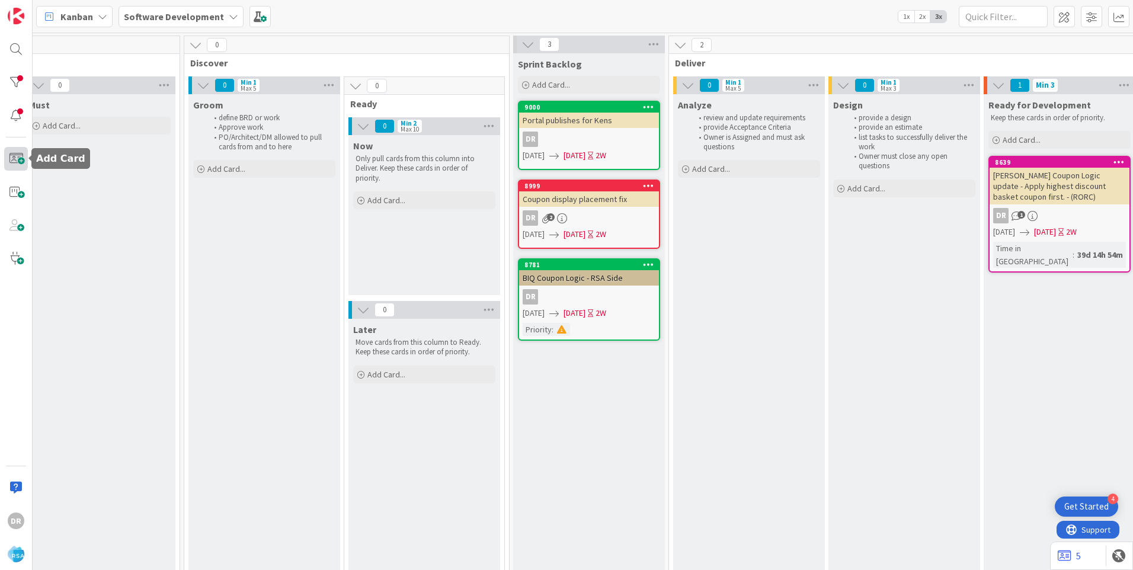
click at [14, 155] on span at bounding box center [16, 159] width 24 height 24
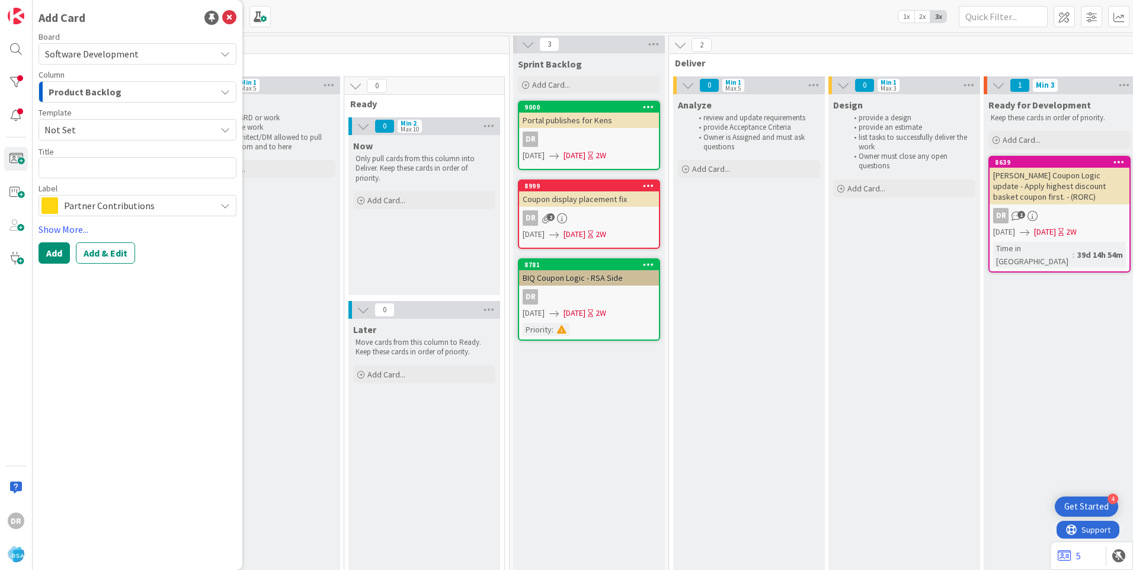
click at [120, 91] on div "Product Backlog" at bounding box center [131, 91] width 170 height 19
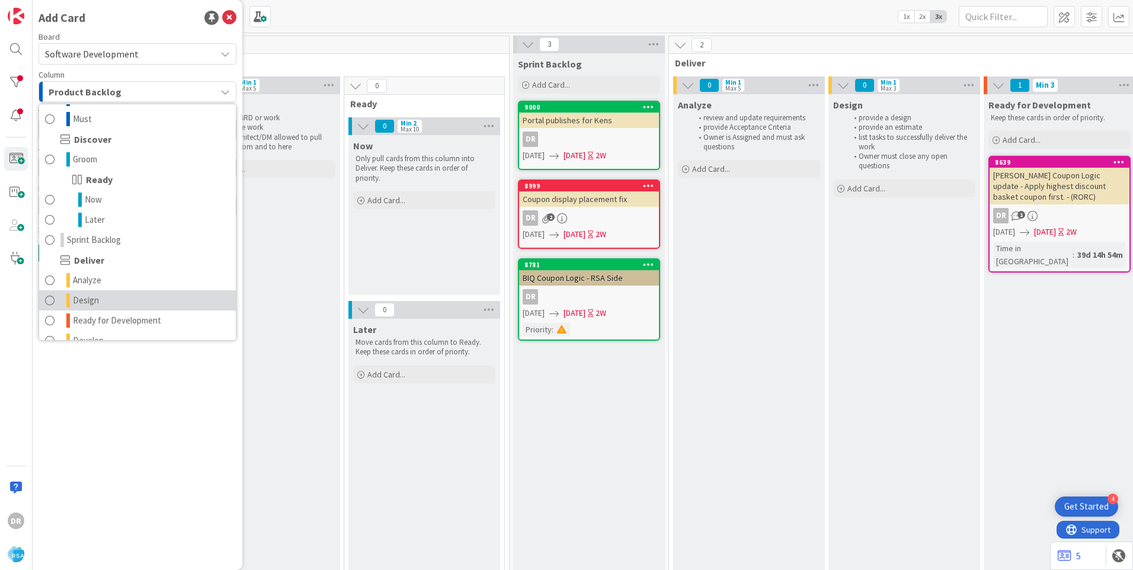
scroll to position [119, 0]
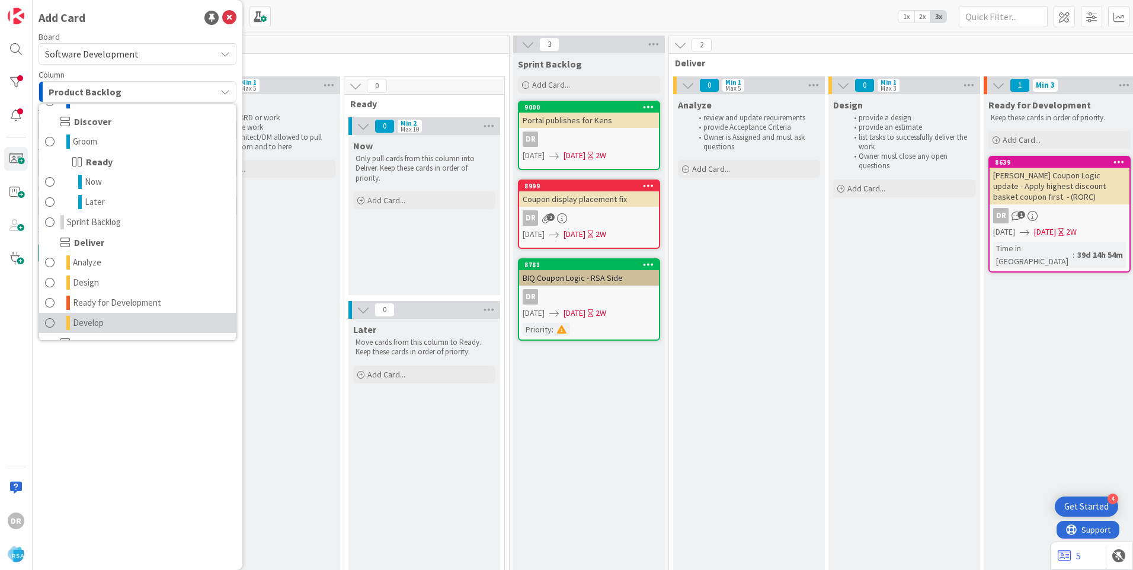
click at [73, 321] on span "Develop" at bounding box center [88, 323] width 31 height 14
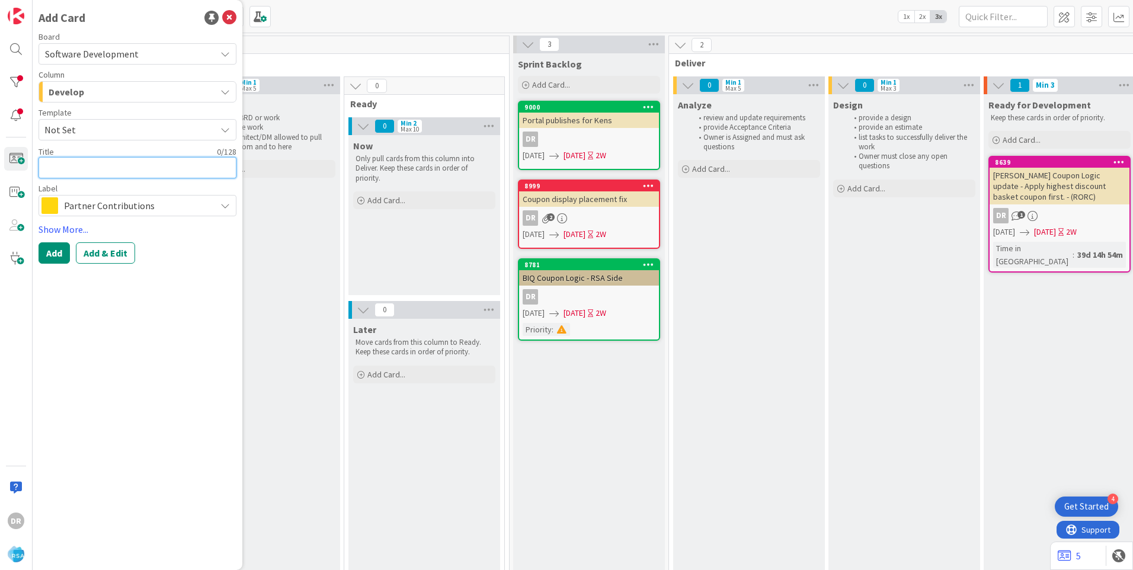
click at [105, 170] on textarea at bounding box center [138, 167] width 198 height 21
paste textarea "cutbankbigskyfoods"
type textarea "x"
type textarea "cutbankbigskyfoods"
type textarea "x"
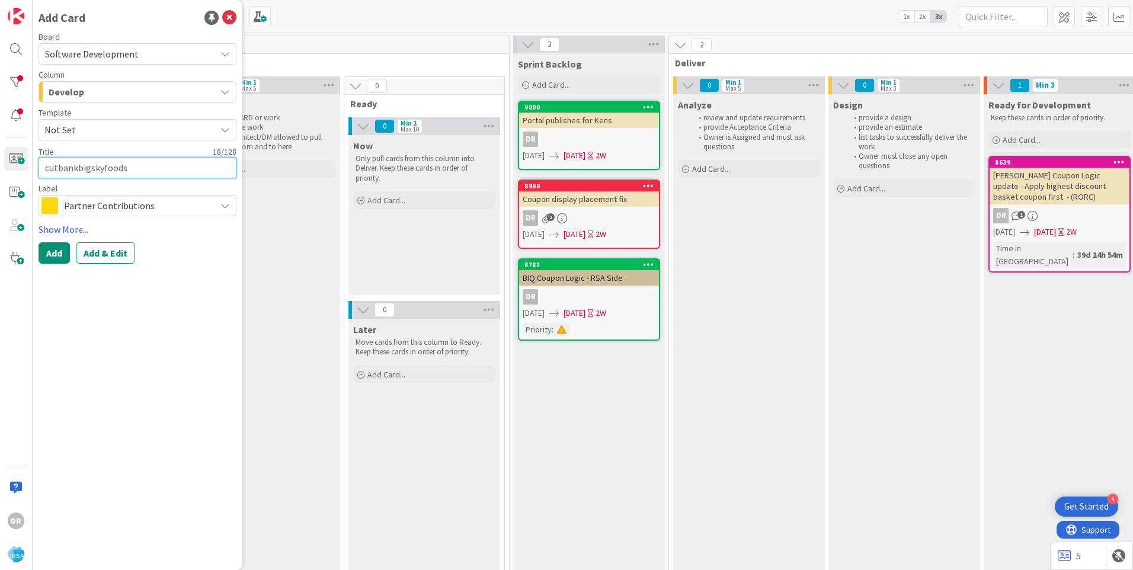
type textarea "utbankbigskyfoods"
type textarea "x"
type textarea "Cutbankbigskyfoods"
click at [131, 203] on span "Partner Contributions" at bounding box center [137, 205] width 146 height 17
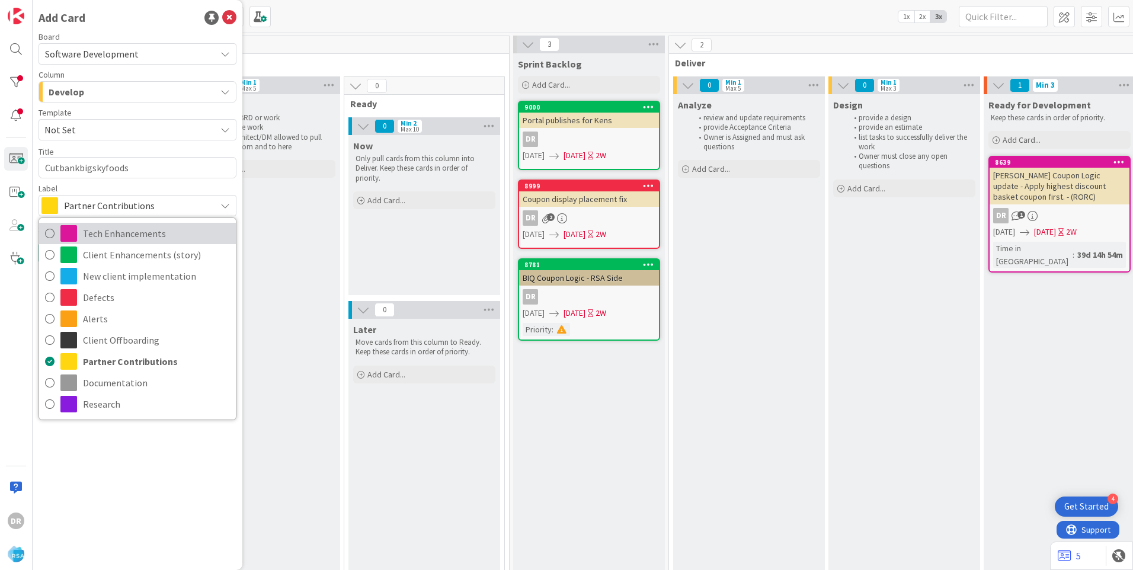
click at [113, 235] on span "Tech Enhancements" at bounding box center [156, 234] width 147 height 18
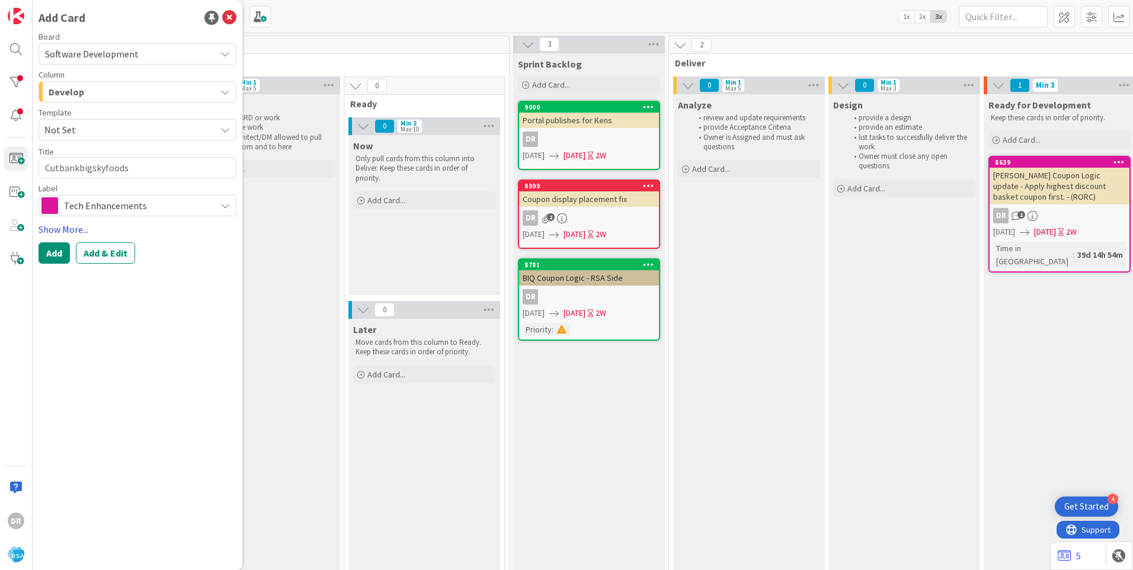
click at [61, 228] on link "Show More..." at bounding box center [138, 229] width 198 height 14
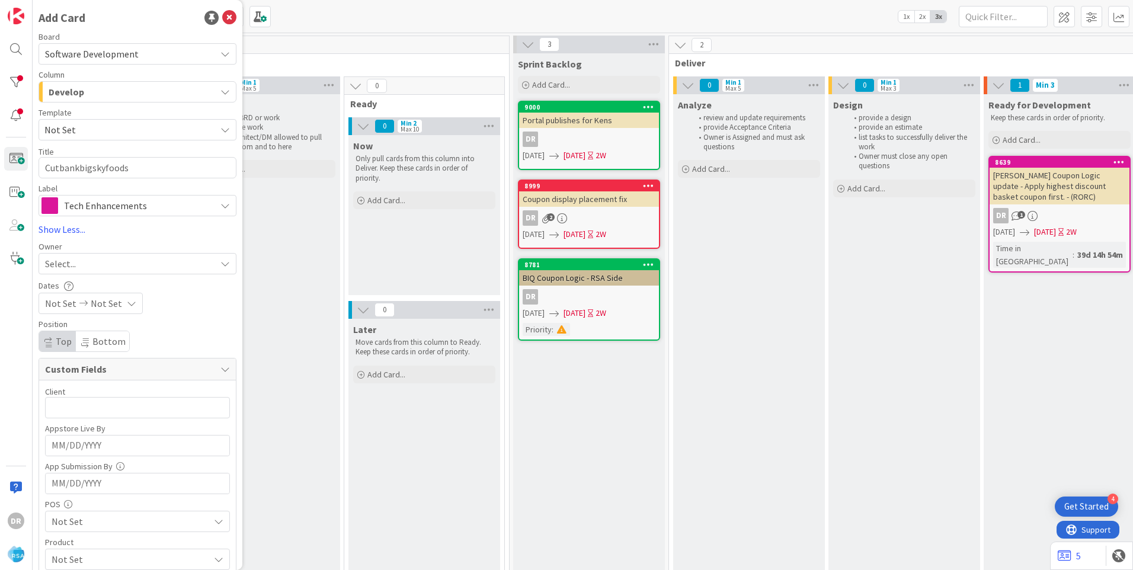
click at [69, 257] on span "Select..." at bounding box center [60, 264] width 31 height 14
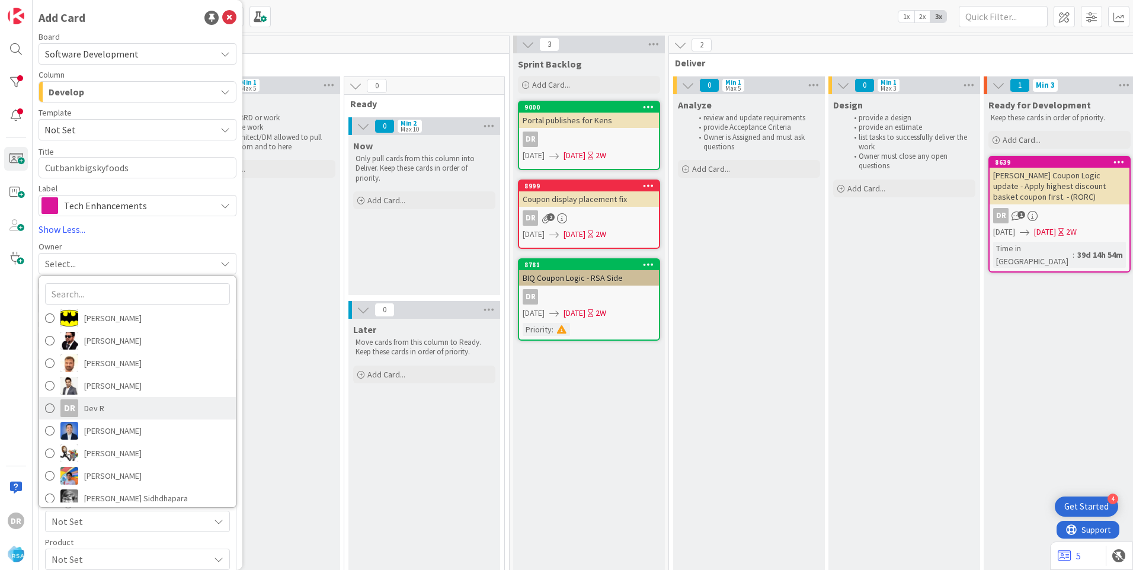
click at [89, 412] on span "Dev R" at bounding box center [94, 408] width 20 height 18
type textarea "x"
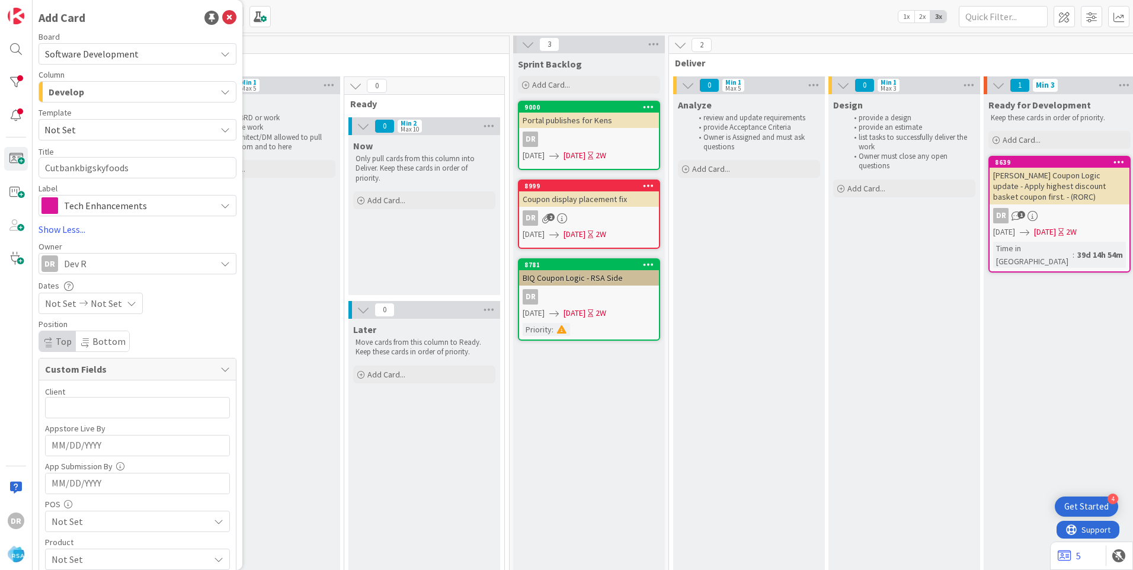
click at [61, 302] on span "Not Set" at bounding box center [60, 303] width 31 height 14
click at [109, 388] on td "2" at bounding box center [109, 384] width 23 height 23
type input "[DATE]"
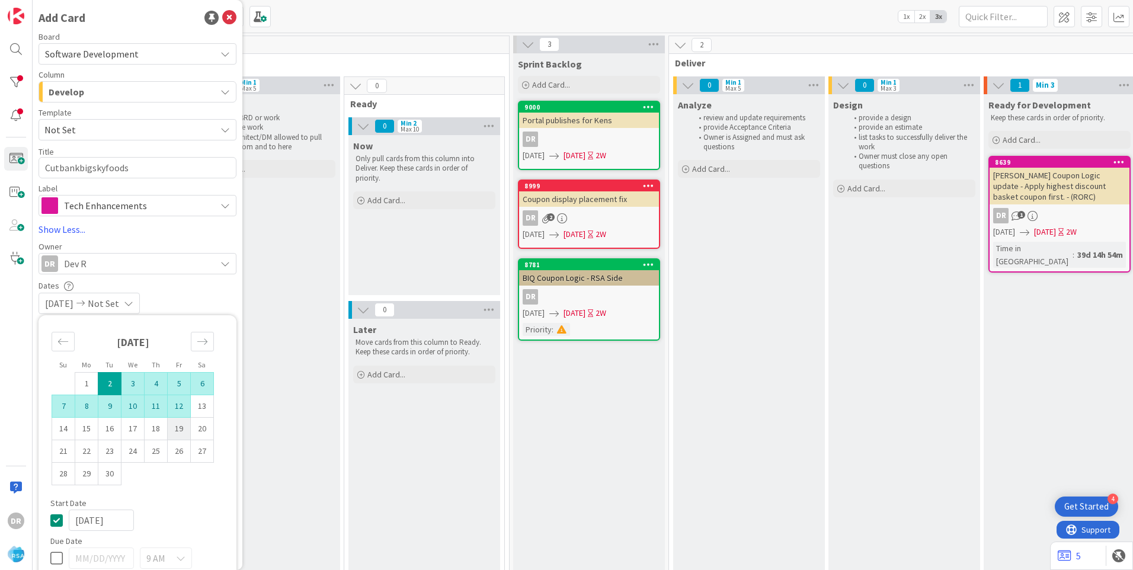
type textarea "x"
click at [178, 408] on td "12" at bounding box center [179, 406] width 23 height 23
type input "[DATE]"
click at [222, 298] on div "[DATE] [DATE]" at bounding box center [138, 303] width 198 height 21
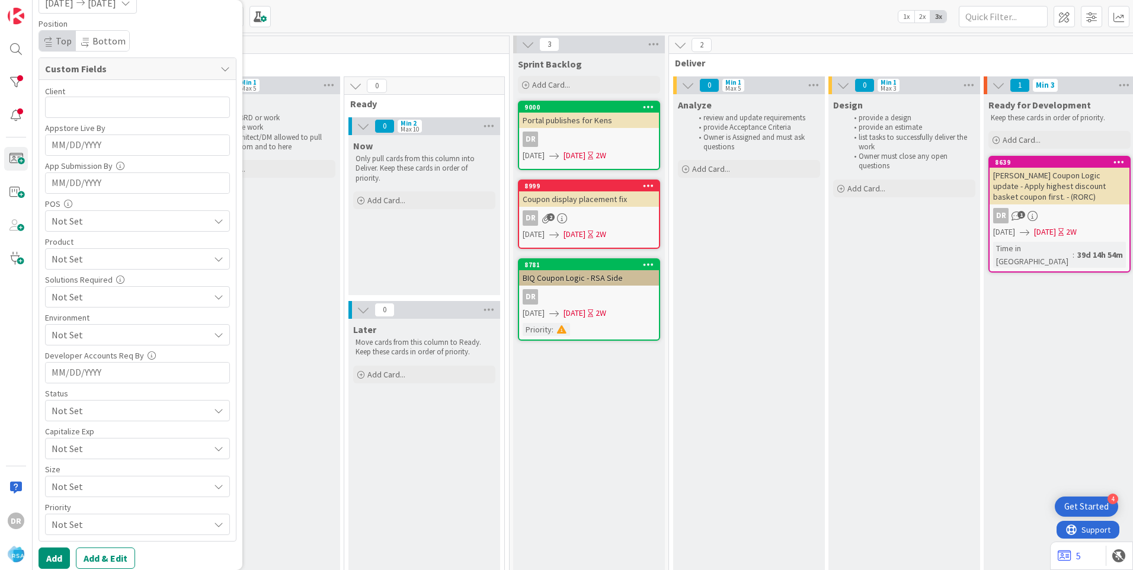
scroll to position [308, 0]
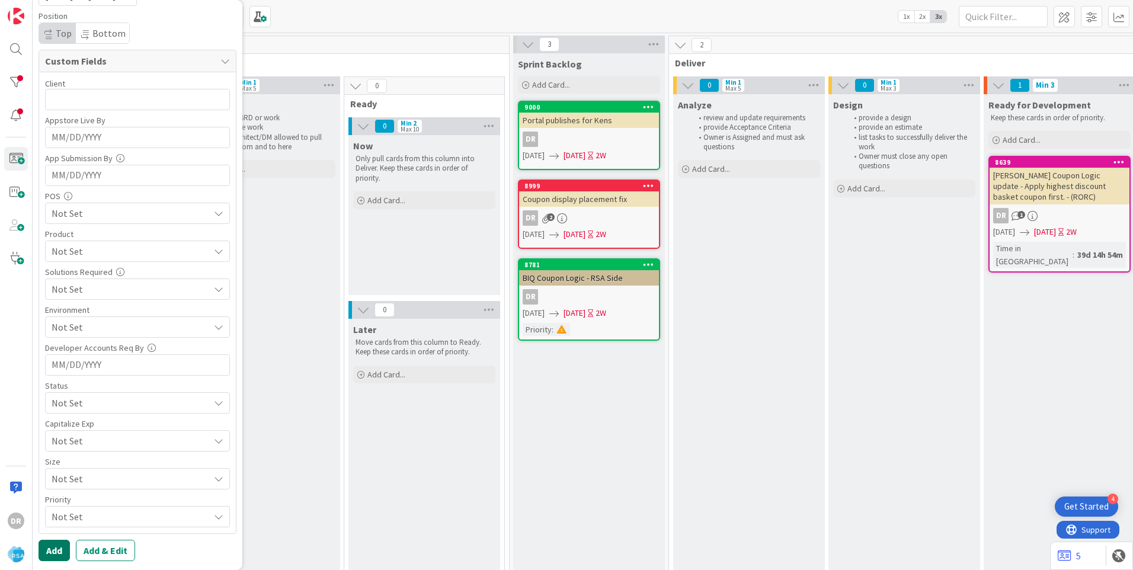
click at [54, 554] on button "Add" at bounding box center [54, 550] width 31 height 21
type textarea "x"
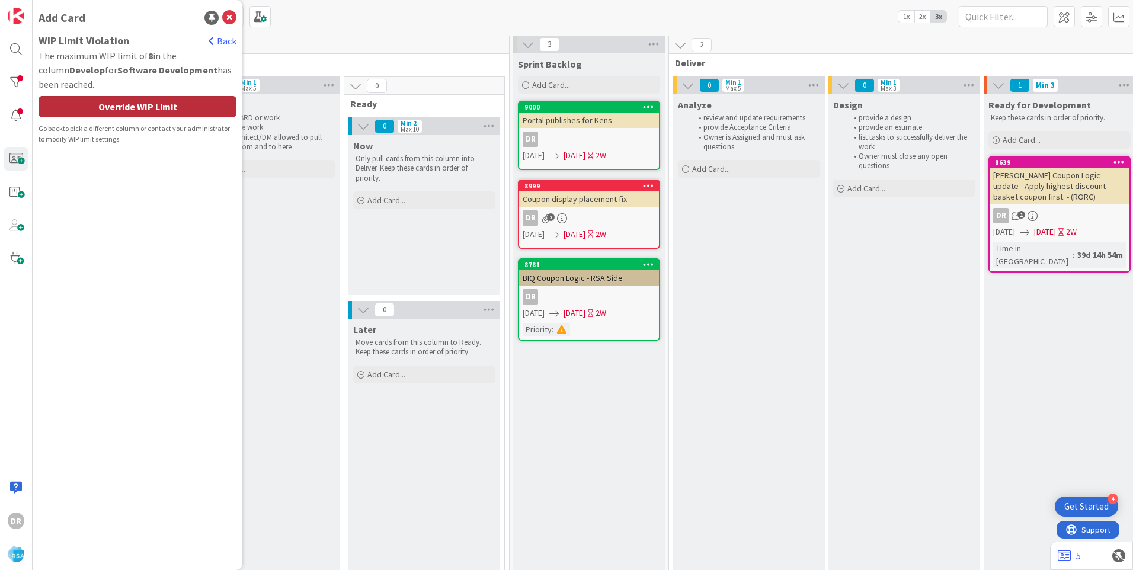
click at [151, 110] on div "Override WIP Limit" at bounding box center [138, 106] width 198 height 21
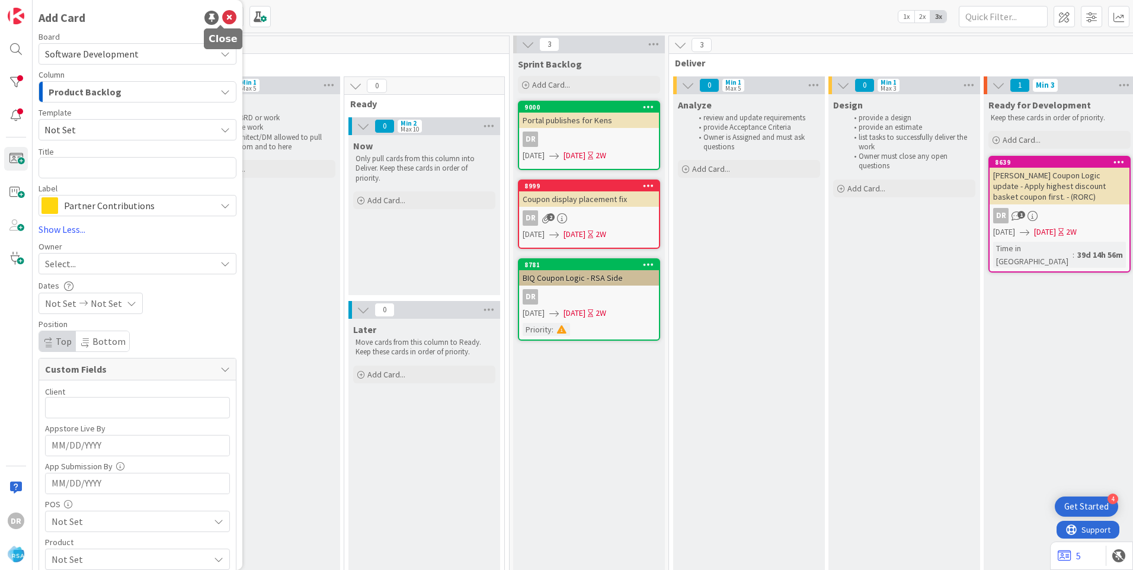
click at [225, 15] on icon at bounding box center [229, 18] width 14 height 14
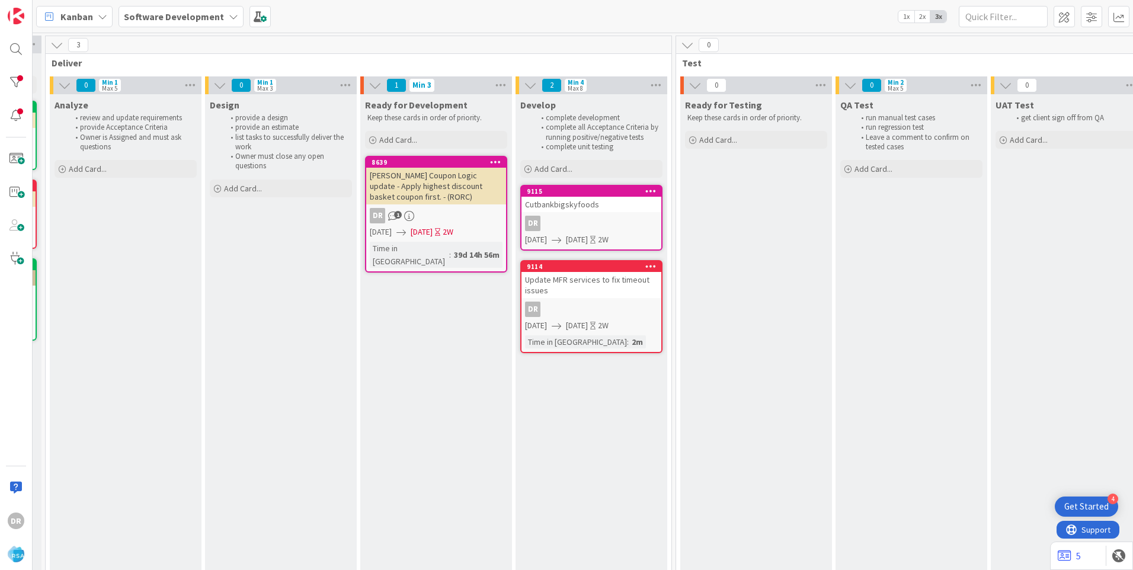
scroll to position [0, 1269]
